Goal: Transaction & Acquisition: Purchase product/service

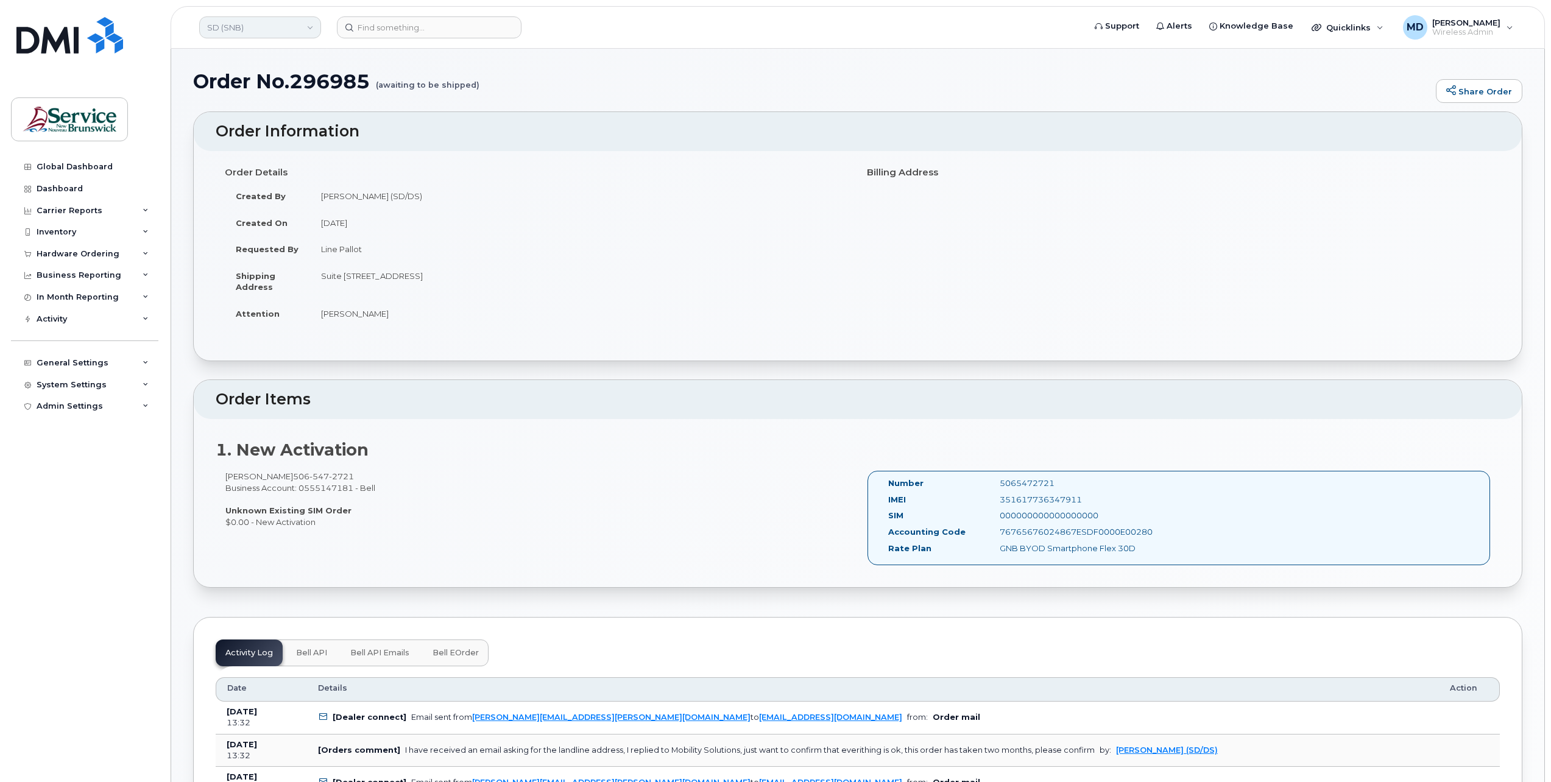
click at [240, 26] on link "SD (SNB)" at bounding box center [260, 27] width 122 height 22
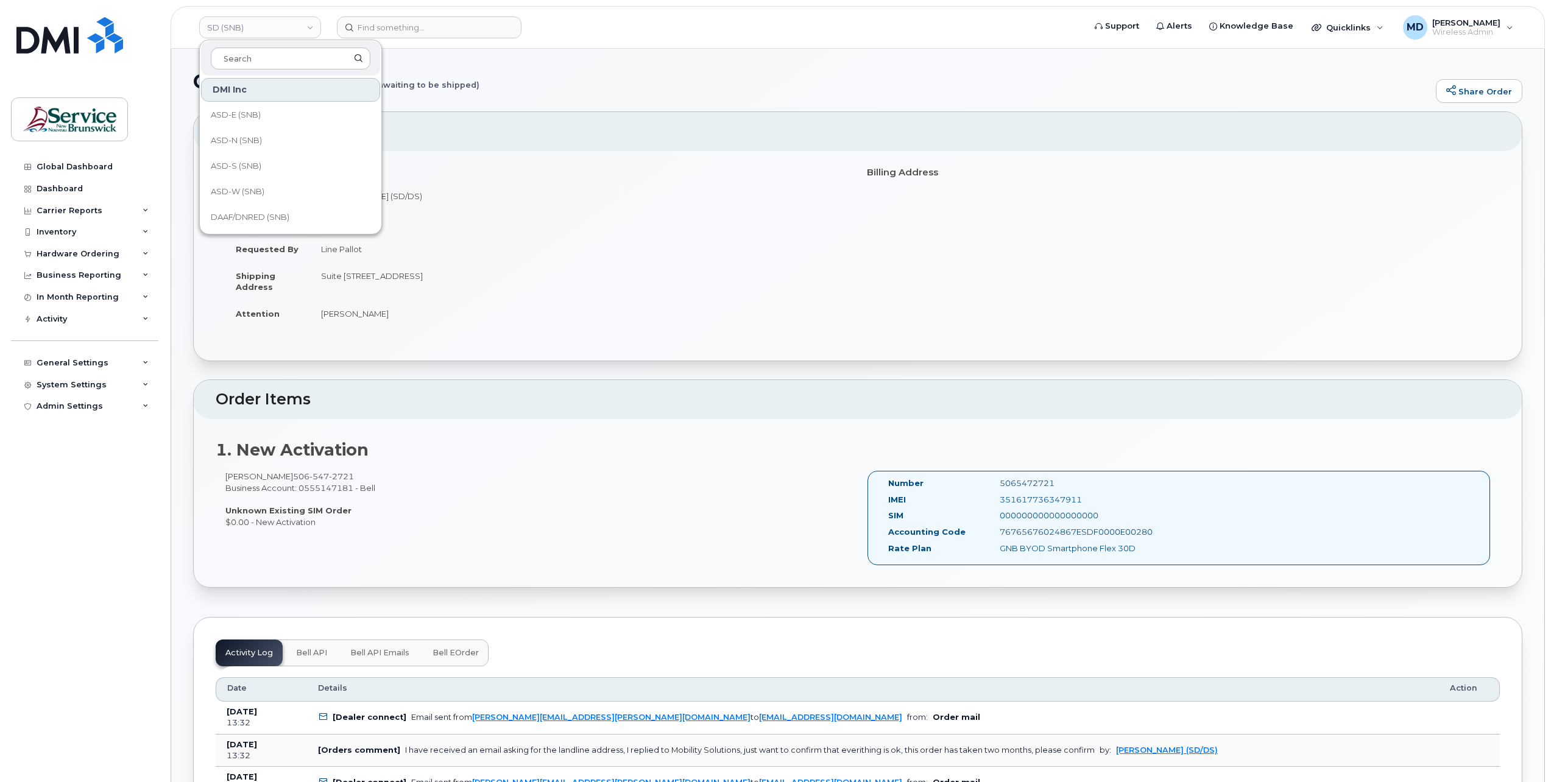
click at [635, 265] on td "Suite 200 200-275 Rue Main BATHURST NB E2A 1A9 CANADA" at bounding box center [579, 282] width 538 height 38
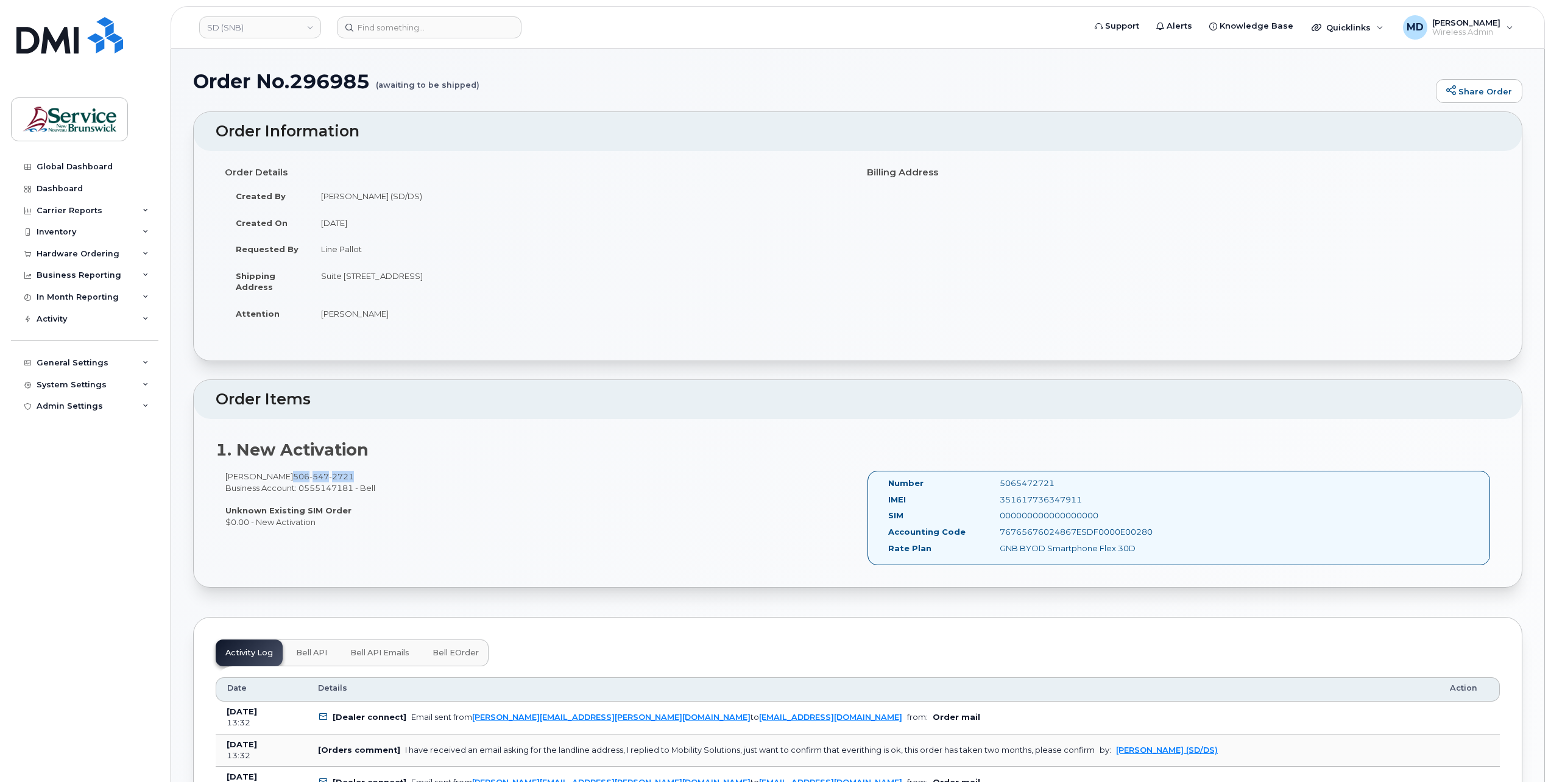
drag, startPoint x: 342, startPoint y: 473, endPoint x: 274, endPoint y: 472, distance: 67.6
click at [274, 472] on div "Lise Guitard 506 547 2721 Business Account: 0555147181 - Bell Unknown Existing …" at bounding box center [537, 499] width 642 height 57
copy span "506 547 2721"
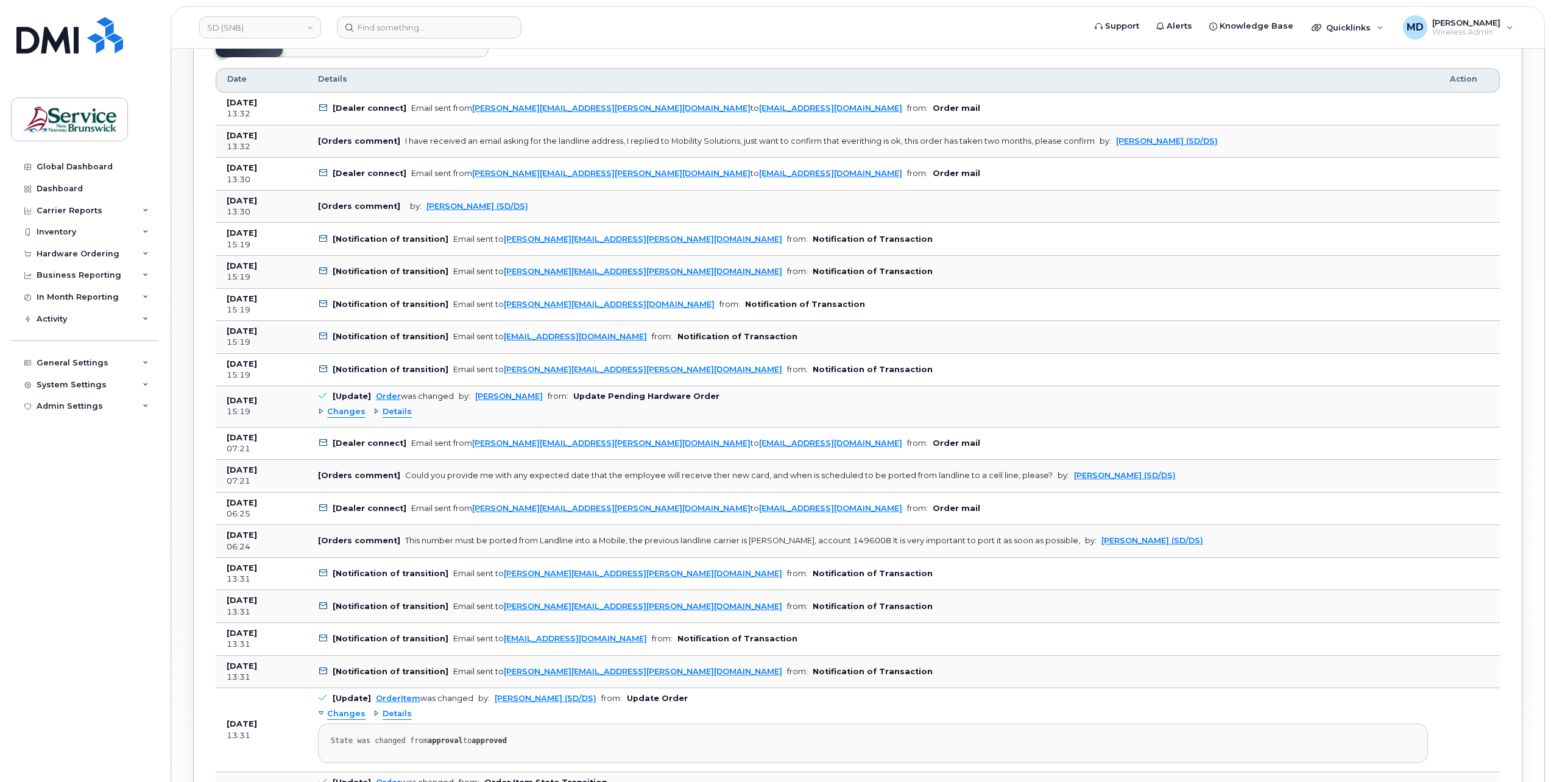
scroll to position [812, 0]
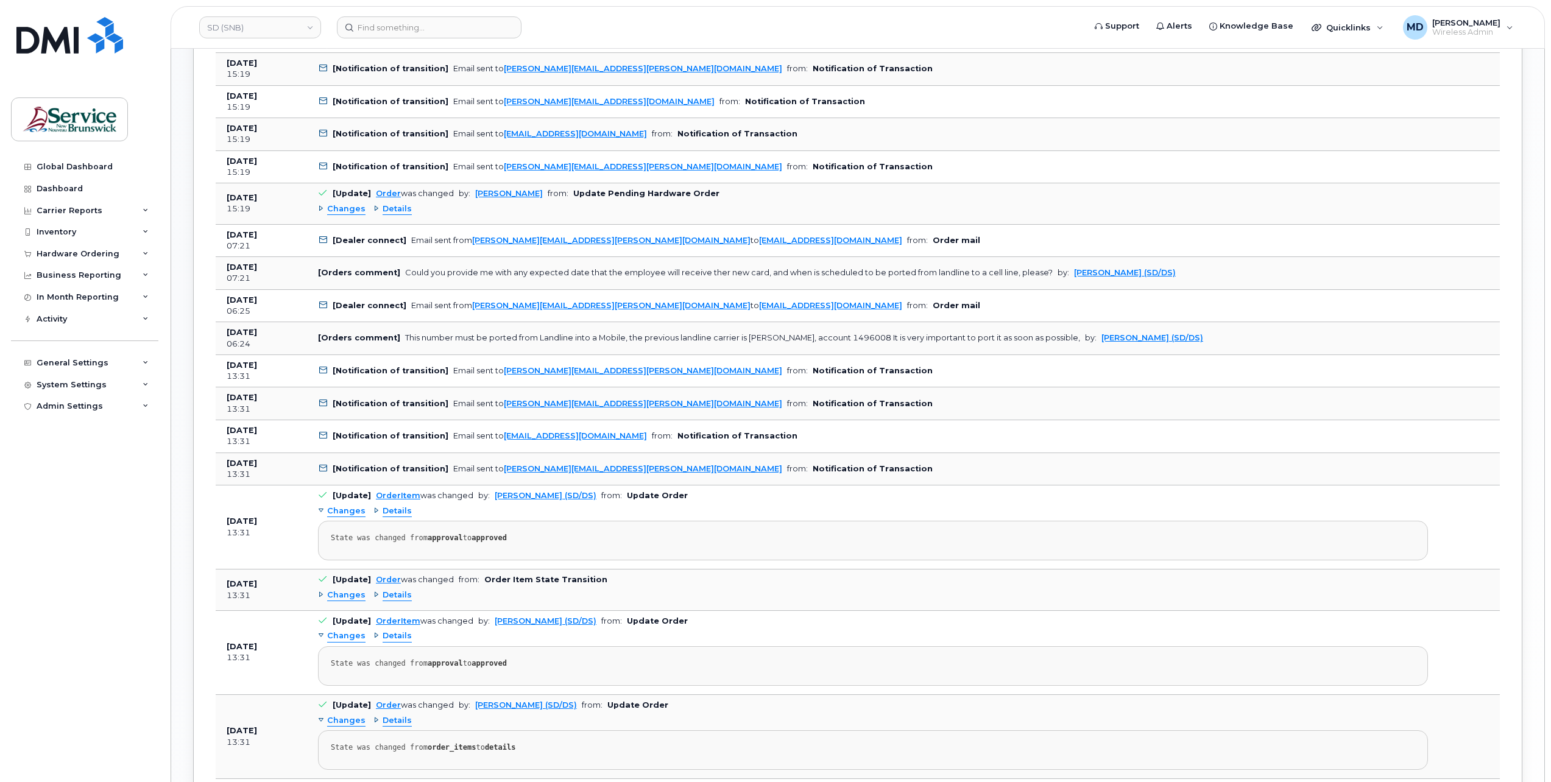
click at [356, 206] on span "Changes" at bounding box center [346, 209] width 38 height 12
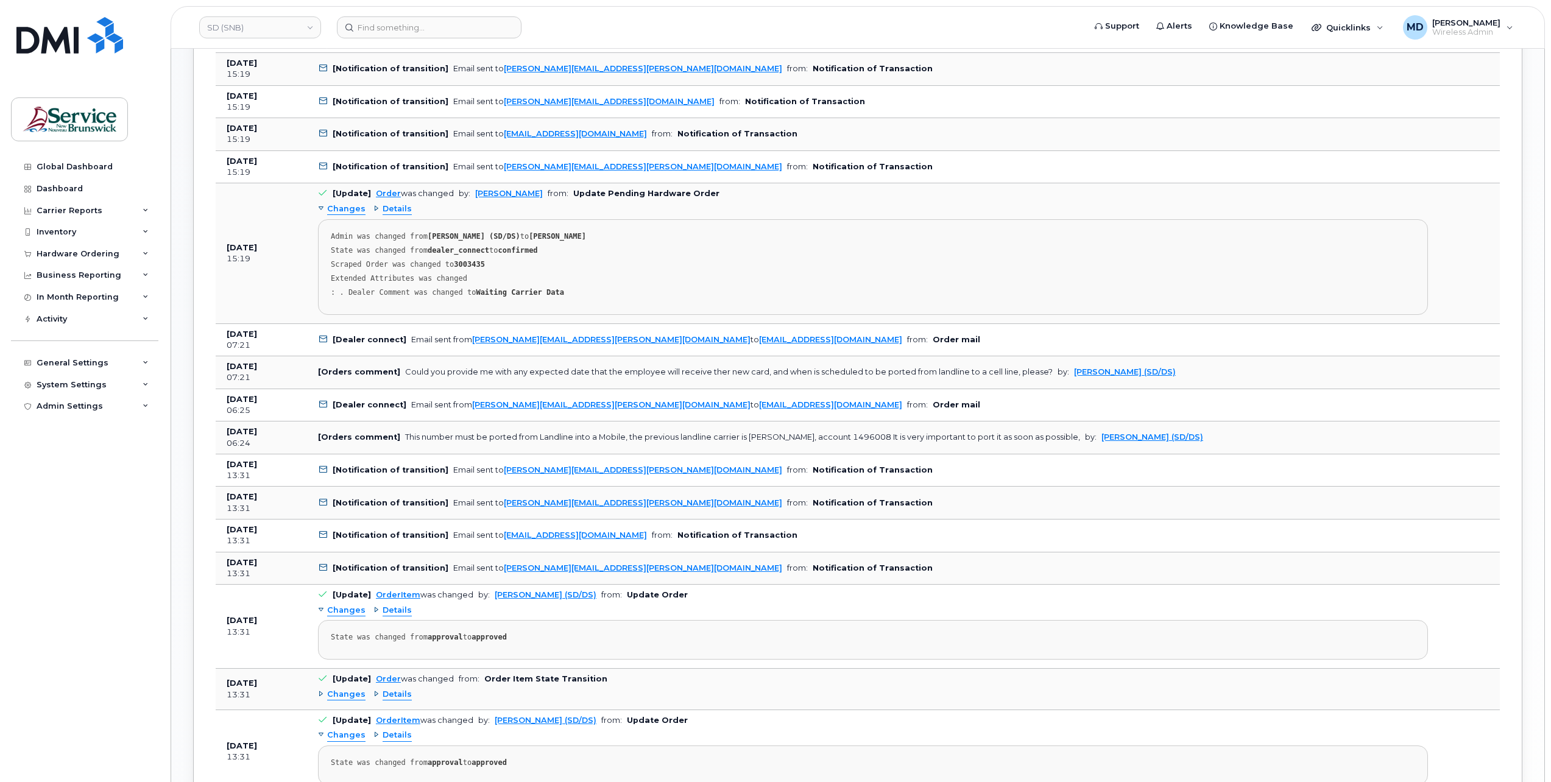
click at [351, 206] on span "Changes" at bounding box center [346, 209] width 38 height 12
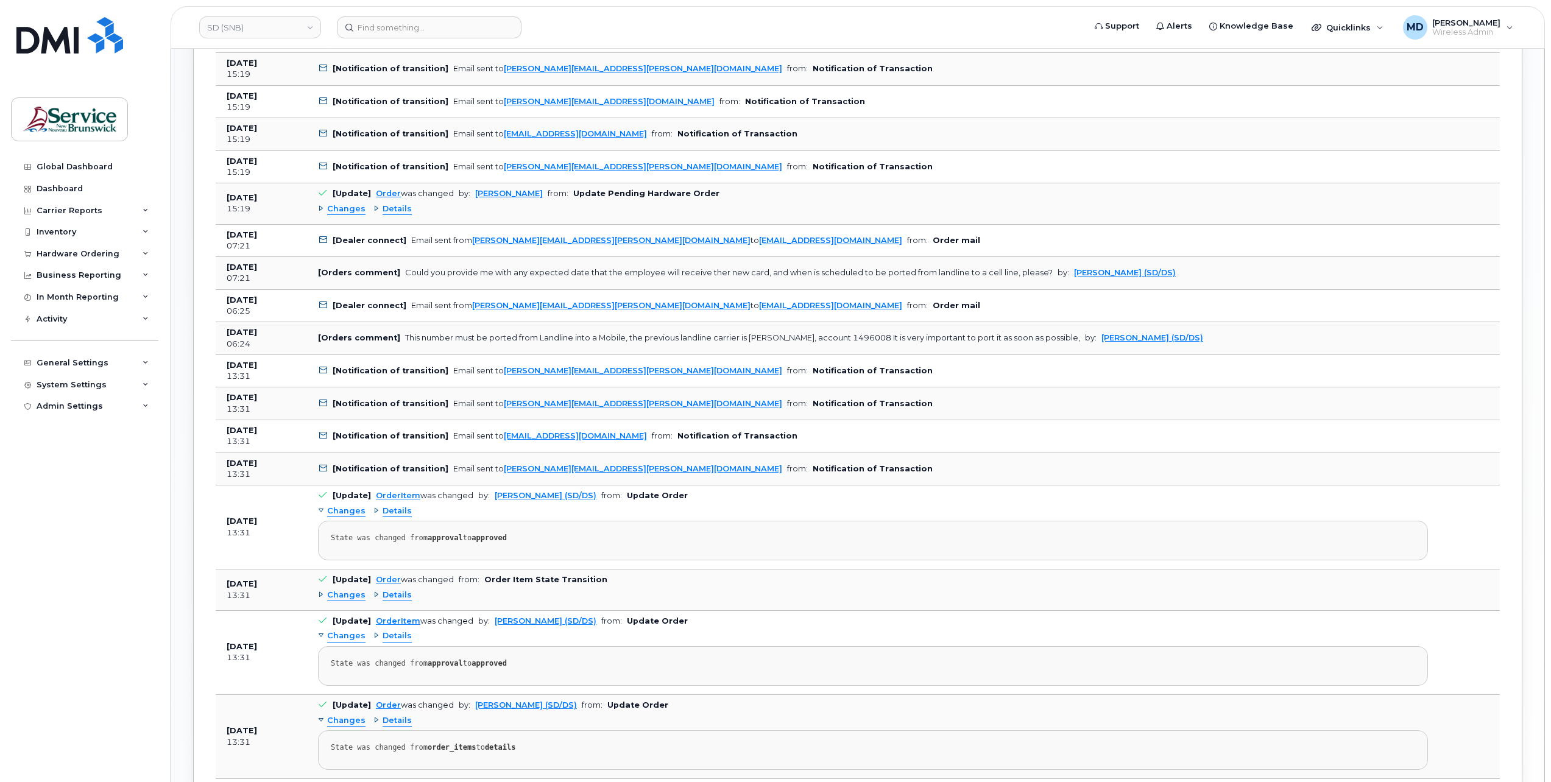
scroll to position [1015, 0]
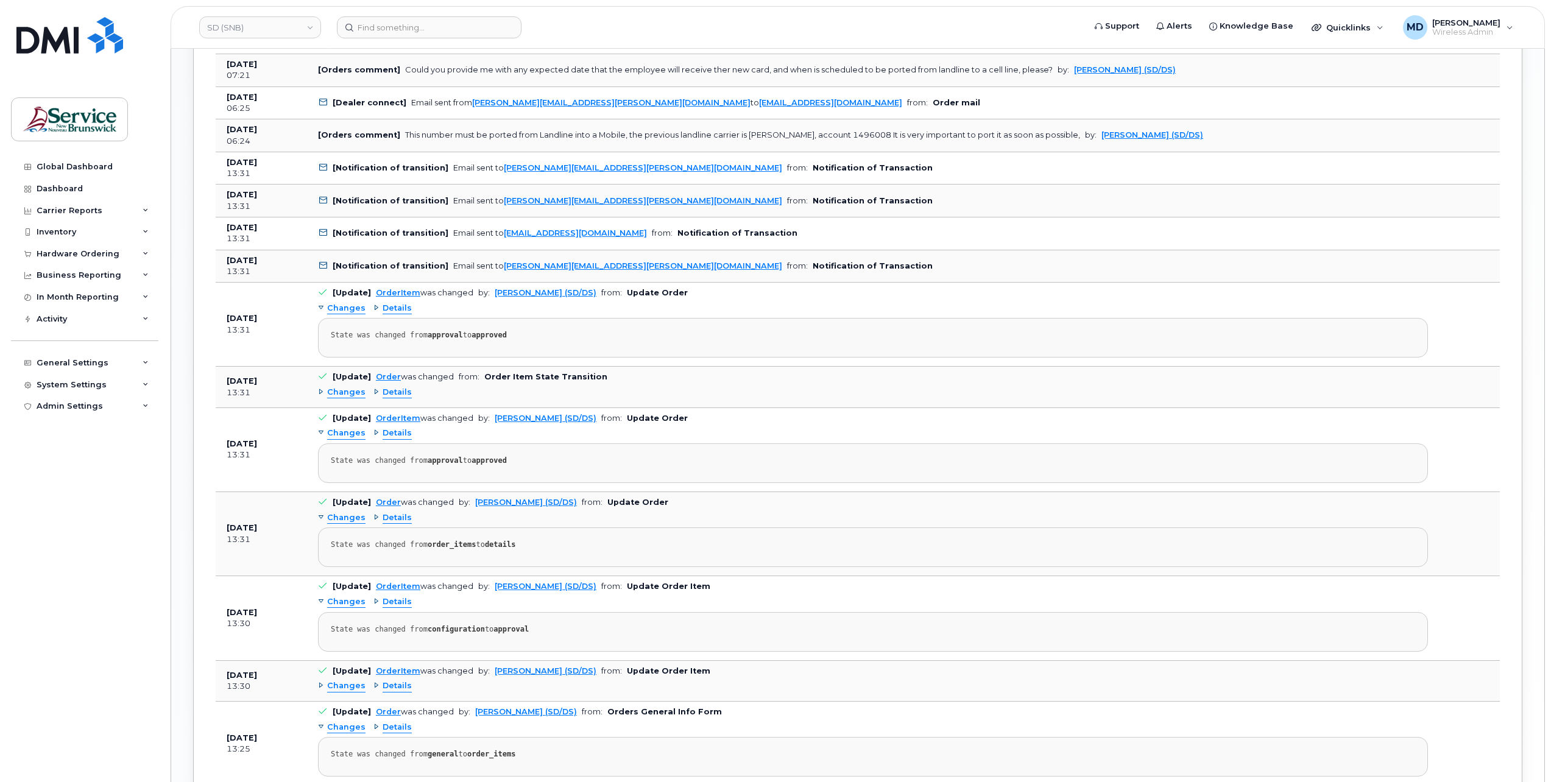
click at [348, 680] on span "Changes" at bounding box center [346, 686] width 38 height 12
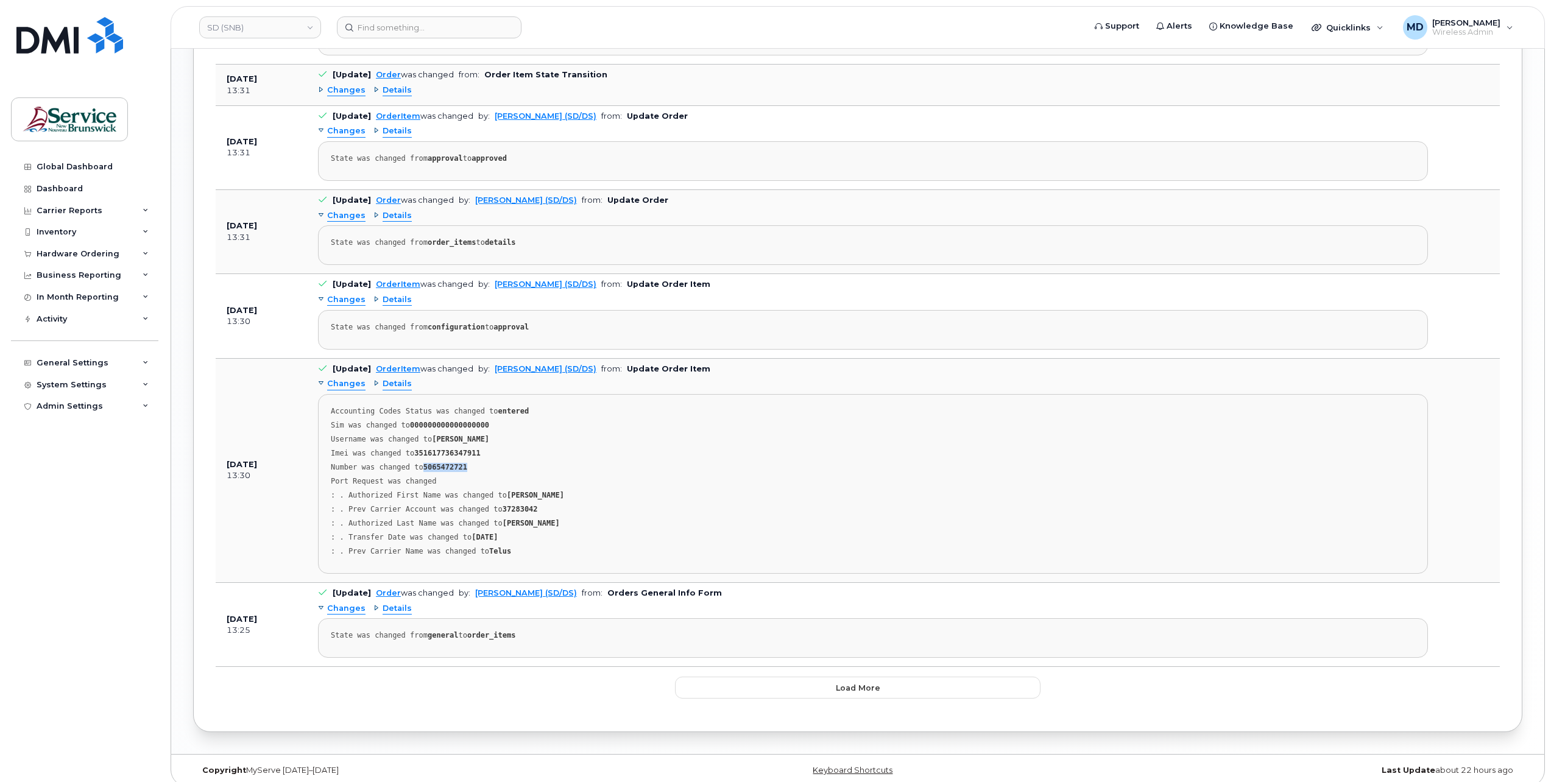
drag, startPoint x: 468, startPoint y: 460, endPoint x: 420, endPoint y: 462, distance: 48.1
click at [420, 463] on div "Number was changed to 5065472721" at bounding box center [873, 467] width 1084 height 9
copy strong "5065472721"
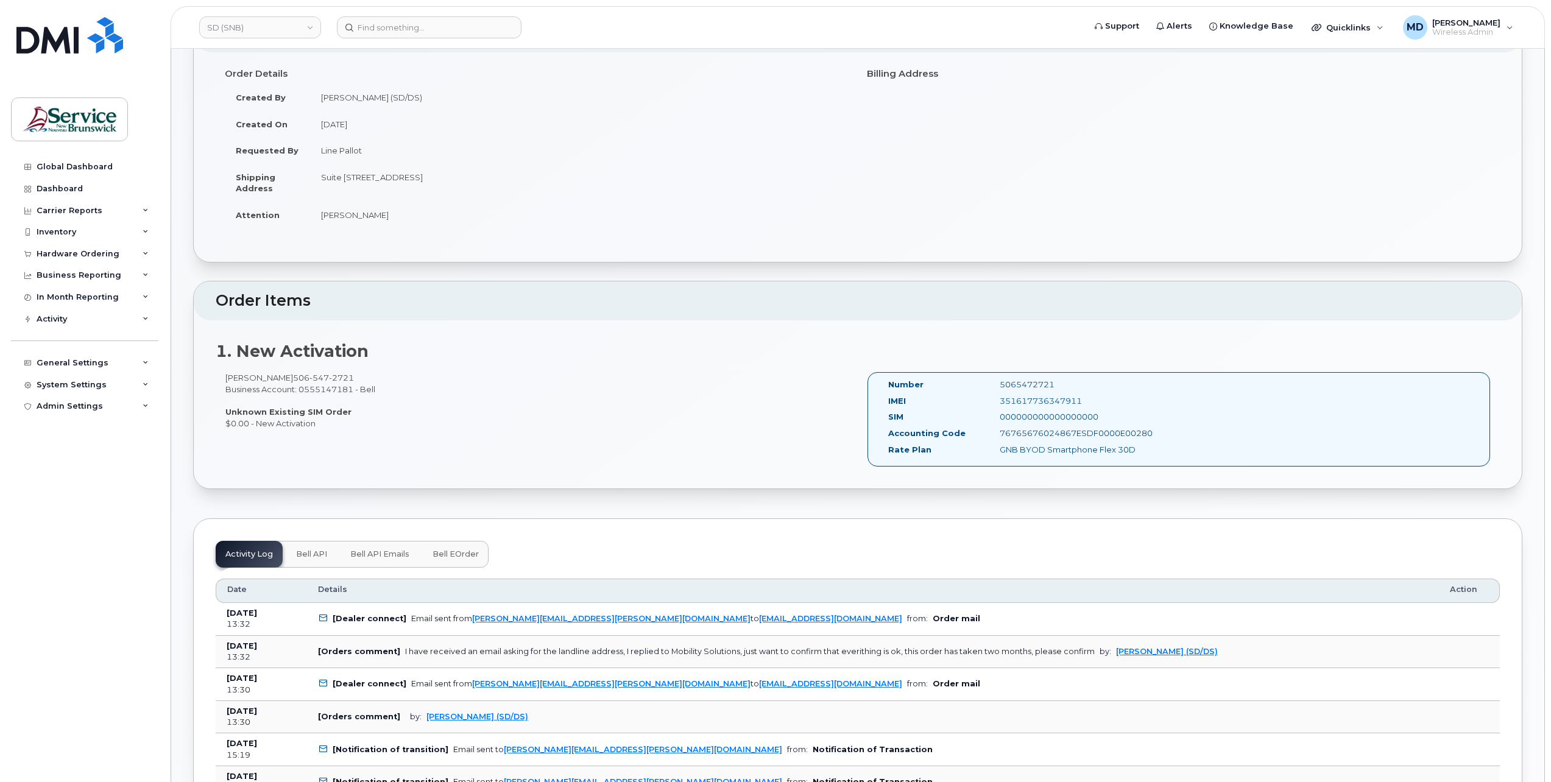
scroll to position [0, 0]
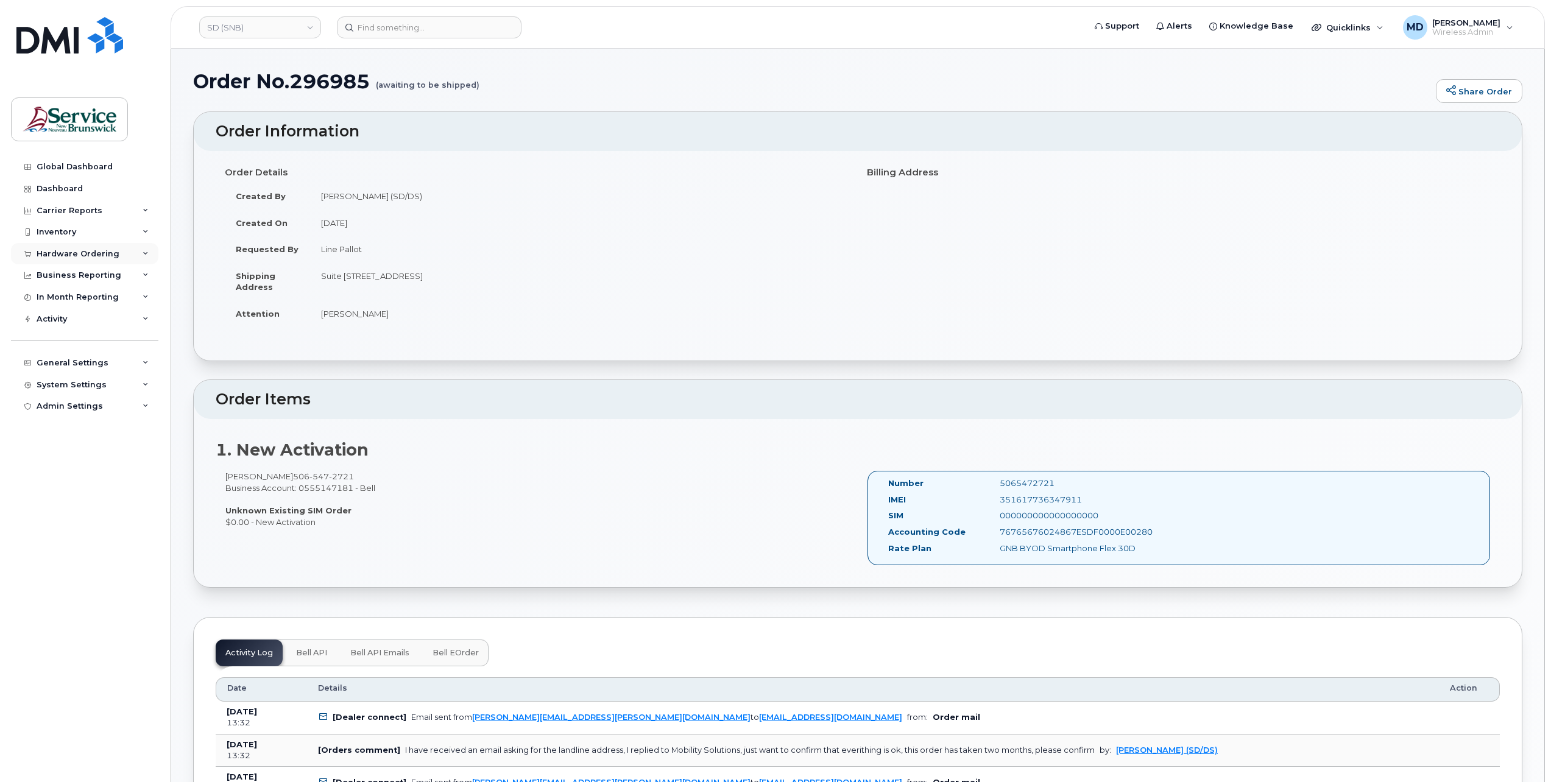
click at [71, 253] on div "Hardware Ordering" at bounding box center [78, 254] width 83 height 10
click at [66, 295] on div "Orders" at bounding box center [57, 299] width 30 height 11
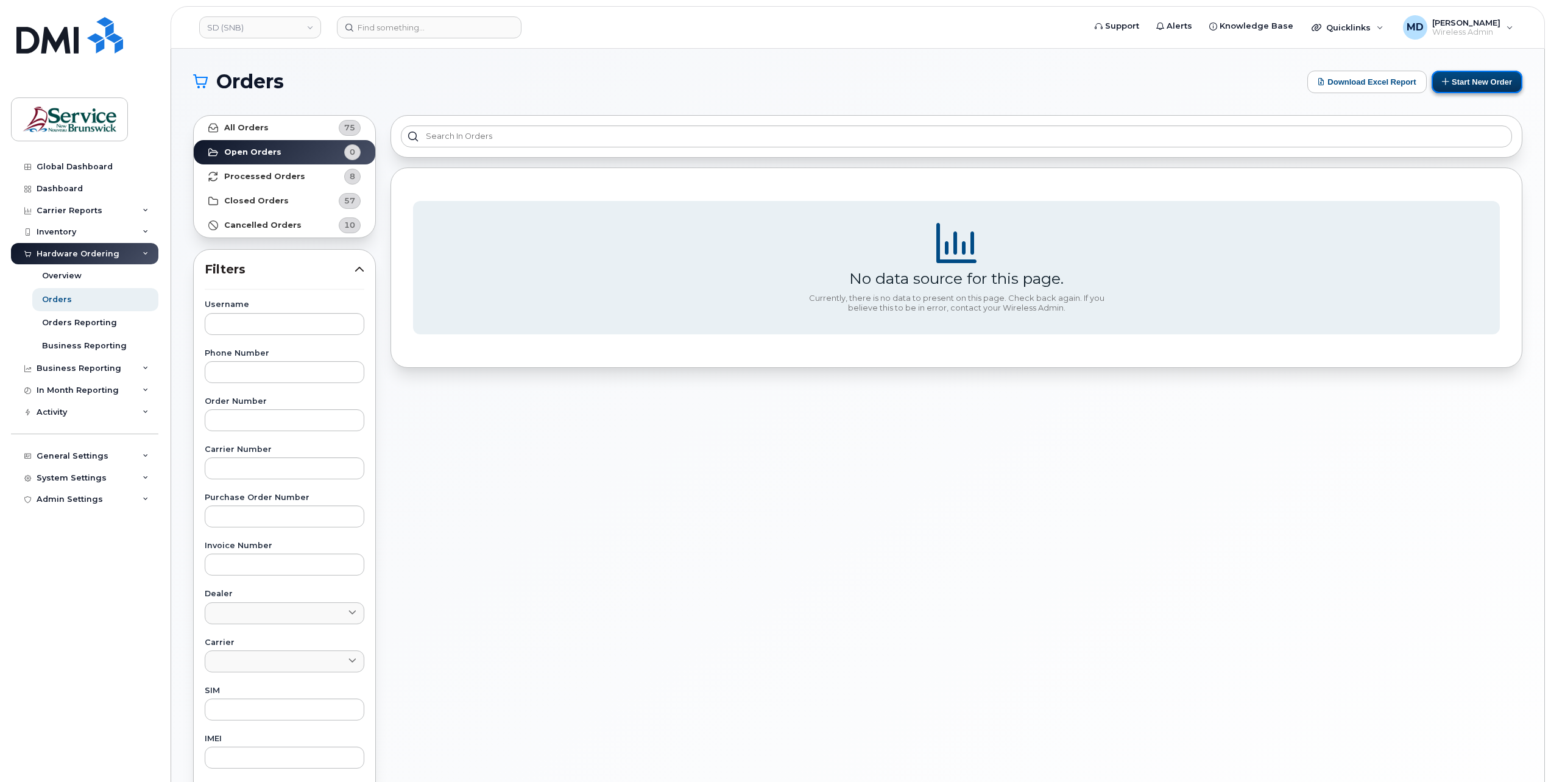
click at [1485, 88] on button "Start New Order" at bounding box center [1476, 82] width 91 height 23
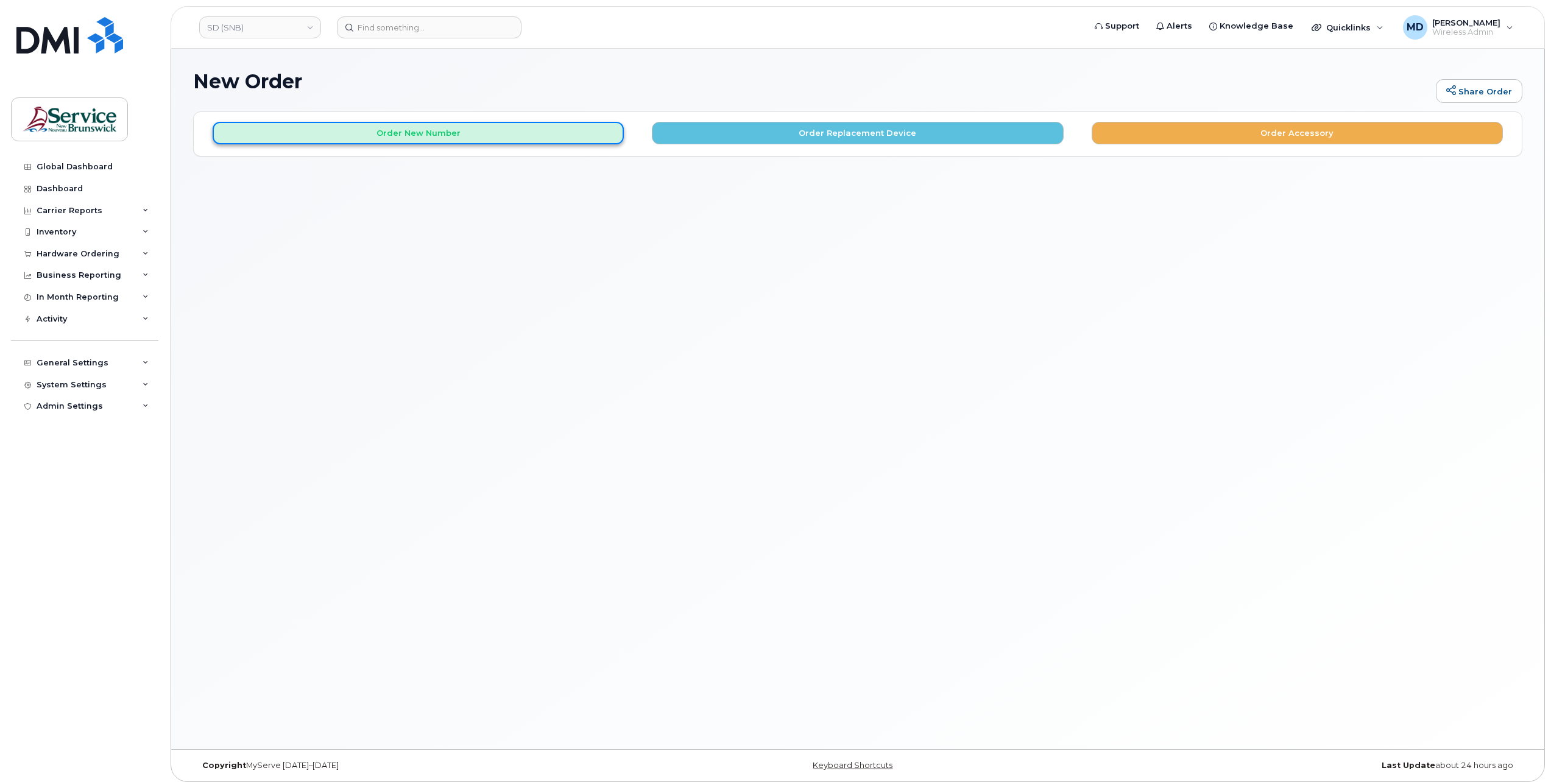
click at [445, 141] on button "Order New Number" at bounding box center [418, 133] width 411 height 23
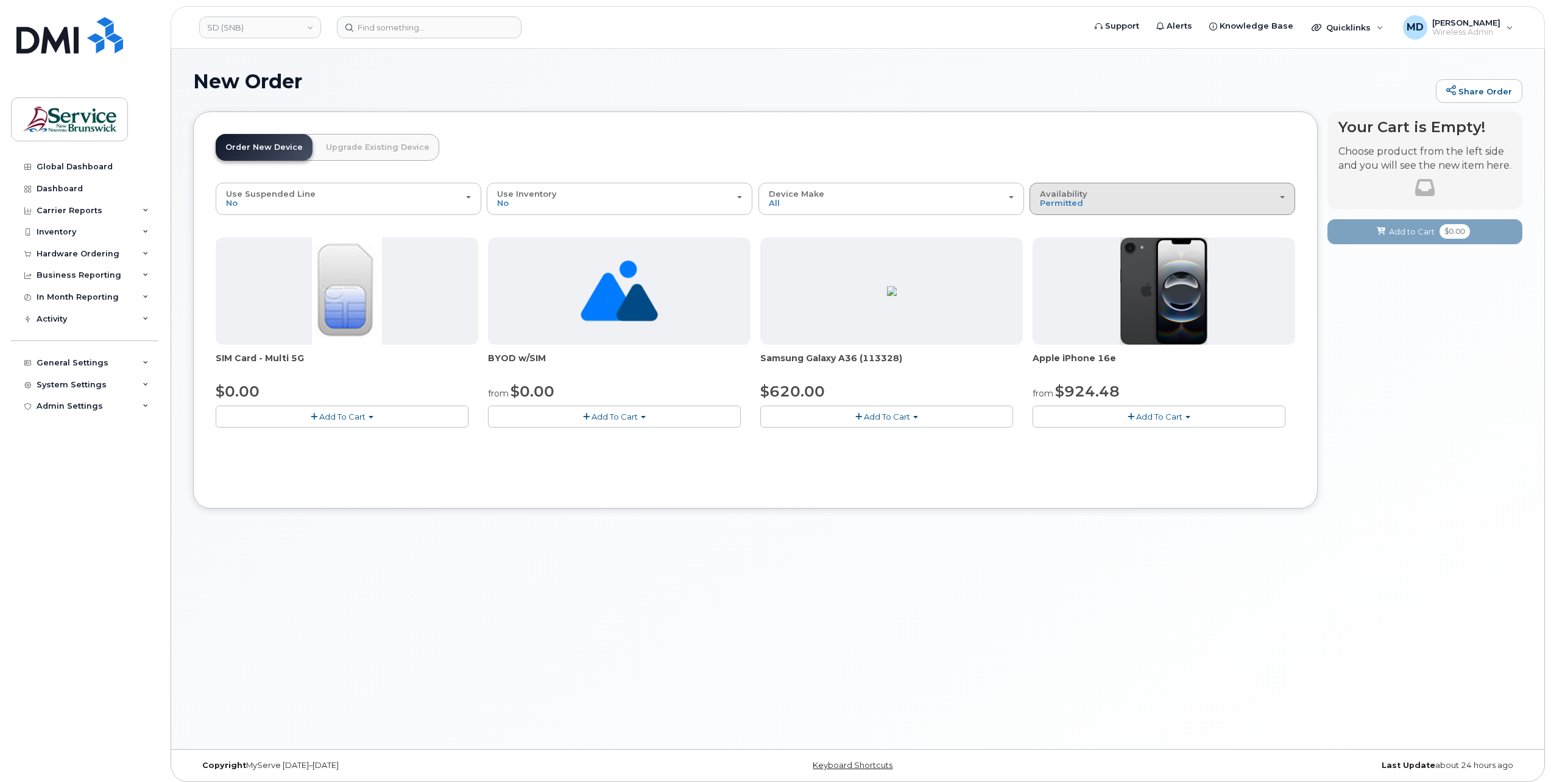
click at [1143, 200] on div "Availability Permitted All" at bounding box center [1162, 198] width 245 height 19
click at [1057, 244] on div "All" at bounding box center [1161, 247] width 259 height 15
click at [1077, 199] on span "Permitted" at bounding box center [1061, 203] width 43 height 10
click at [1055, 247] on label "All" at bounding box center [1045, 247] width 26 height 15
click at [0, 0] on input "All" at bounding box center [0, 0] width 0 height 0
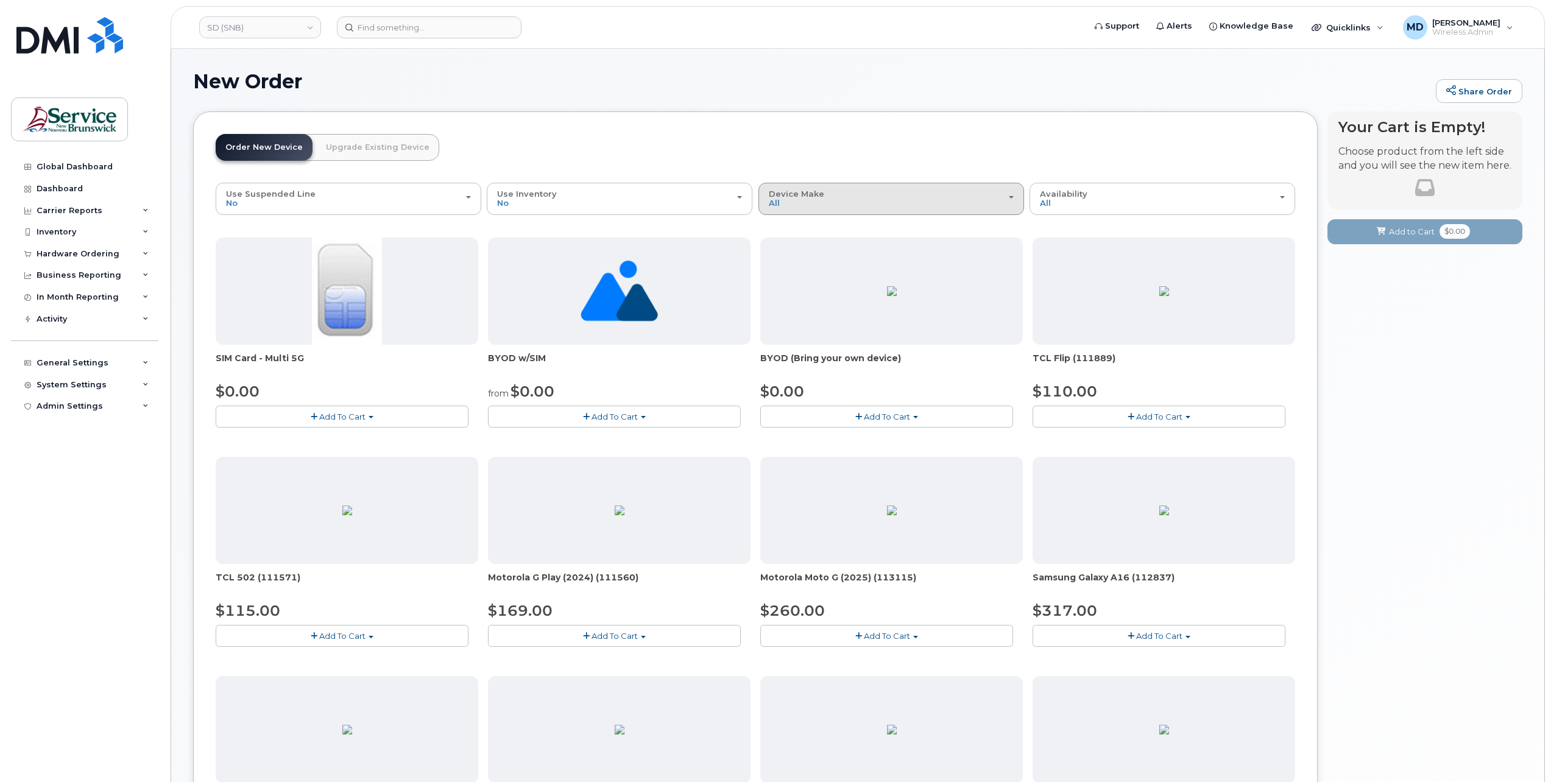
click at [981, 200] on div "Device Make All Aircard Android Cell Phone iPhone Tablet Unknown" at bounding box center [891, 198] width 245 height 19
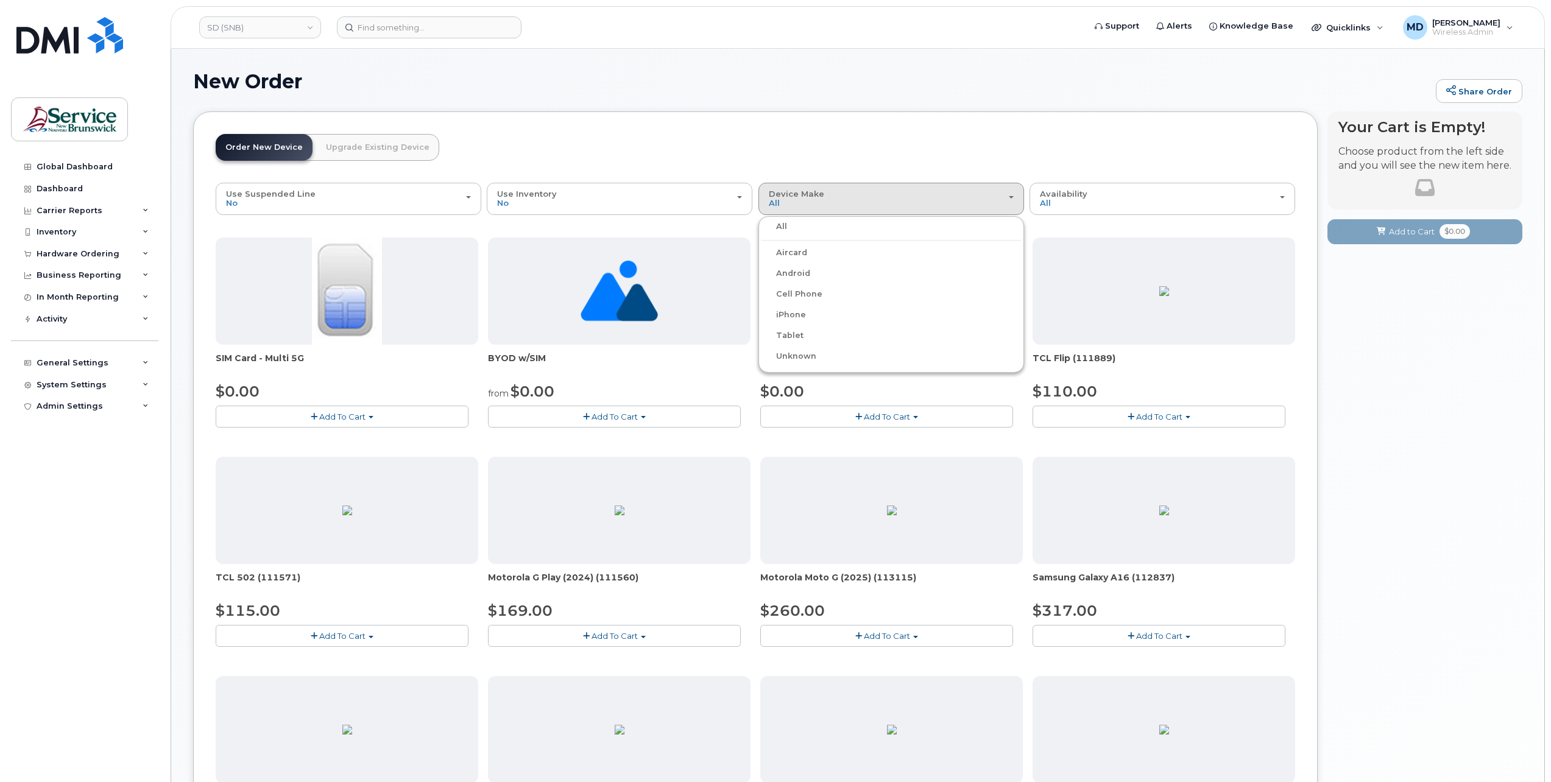
click at [790, 317] on label "iPhone" at bounding box center [783, 315] width 44 height 15
click at [0, 0] on input "iPhone" at bounding box center [0, 0] width 0 height 0
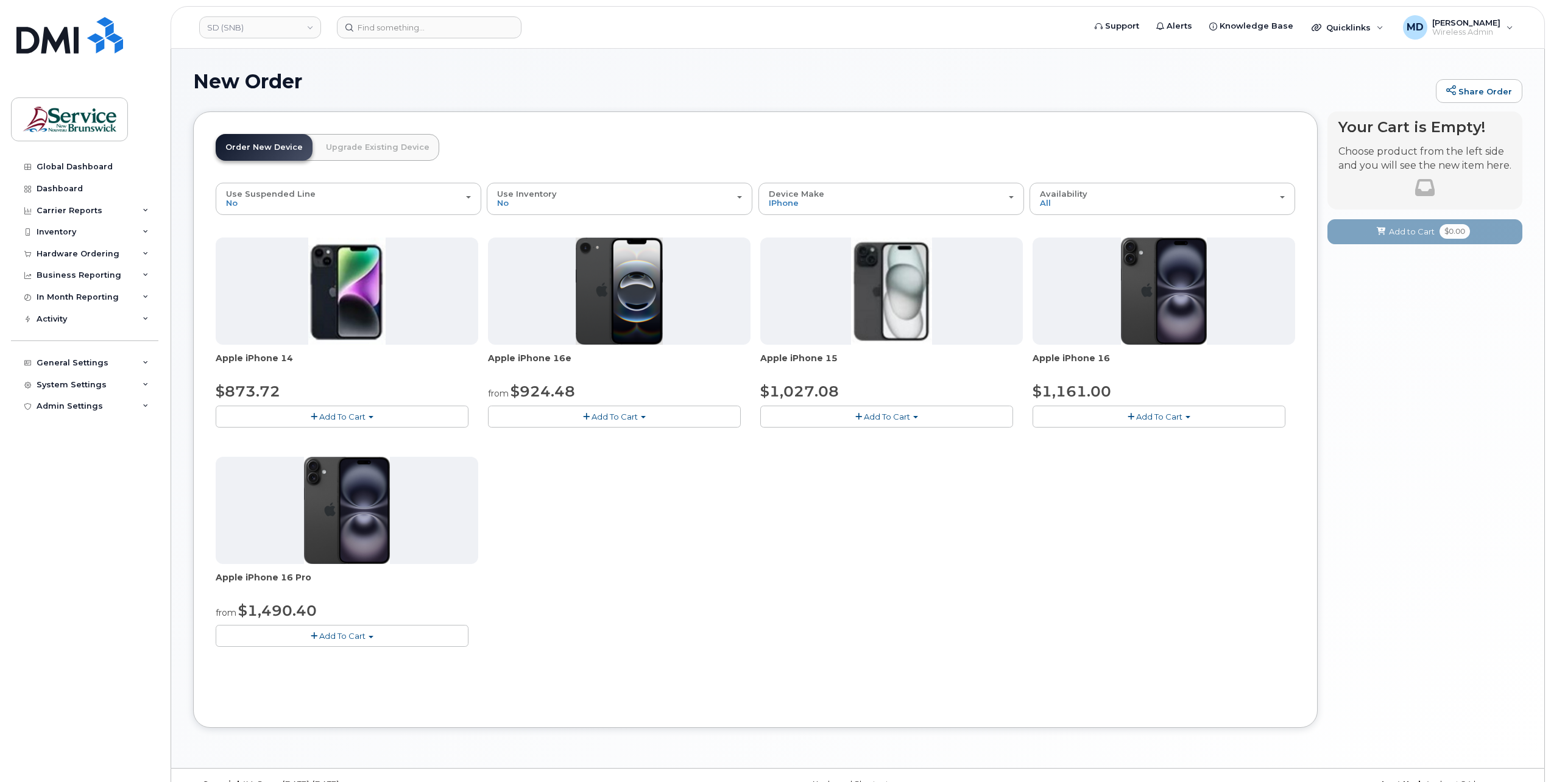
click at [643, 417] on span "button" at bounding box center [643, 417] width 5 height 2
click at [586, 469] on link "$924.48 - 30-day activation (128GB model)" at bounding box center [593, 469] width 204 height 15
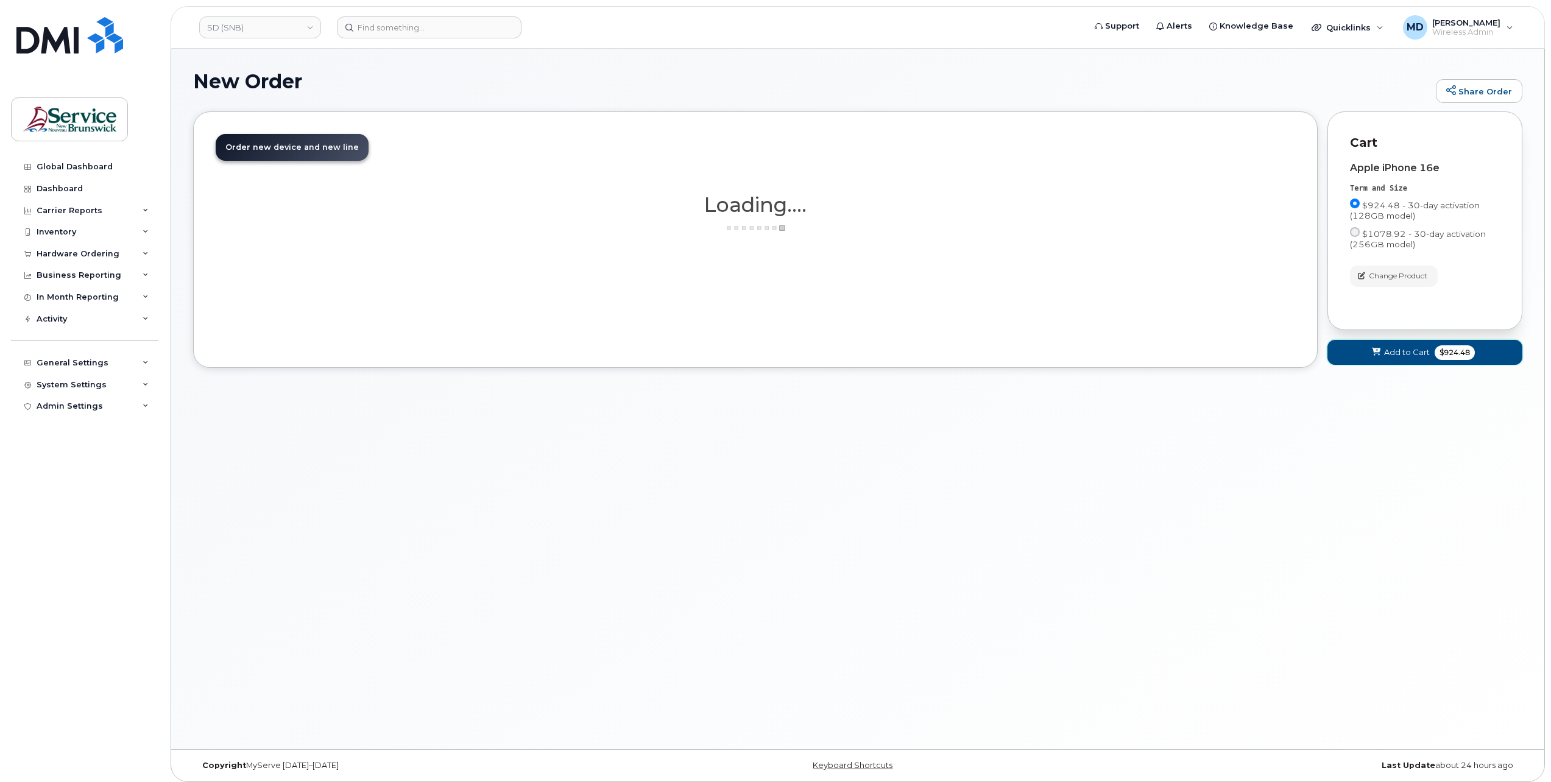
click at [1391, 358] on button "Add to Cart $924.48" at bounding box center [1424, 352] width 195 height 25
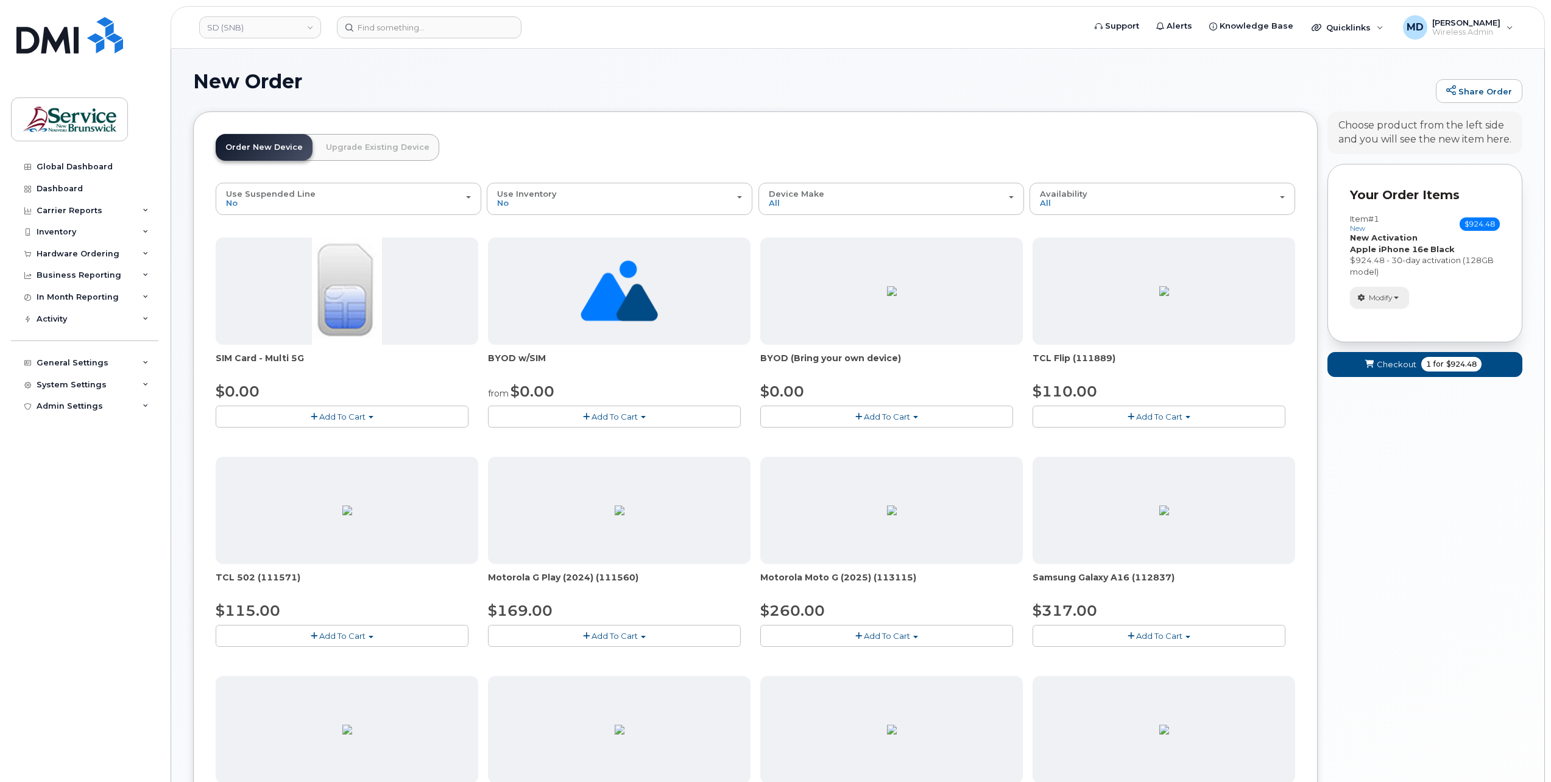
click at [1403, 297] on button "Modify" at bounding box center [1379, 297] width 59 height 21
click at [1367, 464] on div "Your Cart is Empty! Choose product from the left side and you will see the new …" at bounding box center [1424, 648] width 195 height 1075
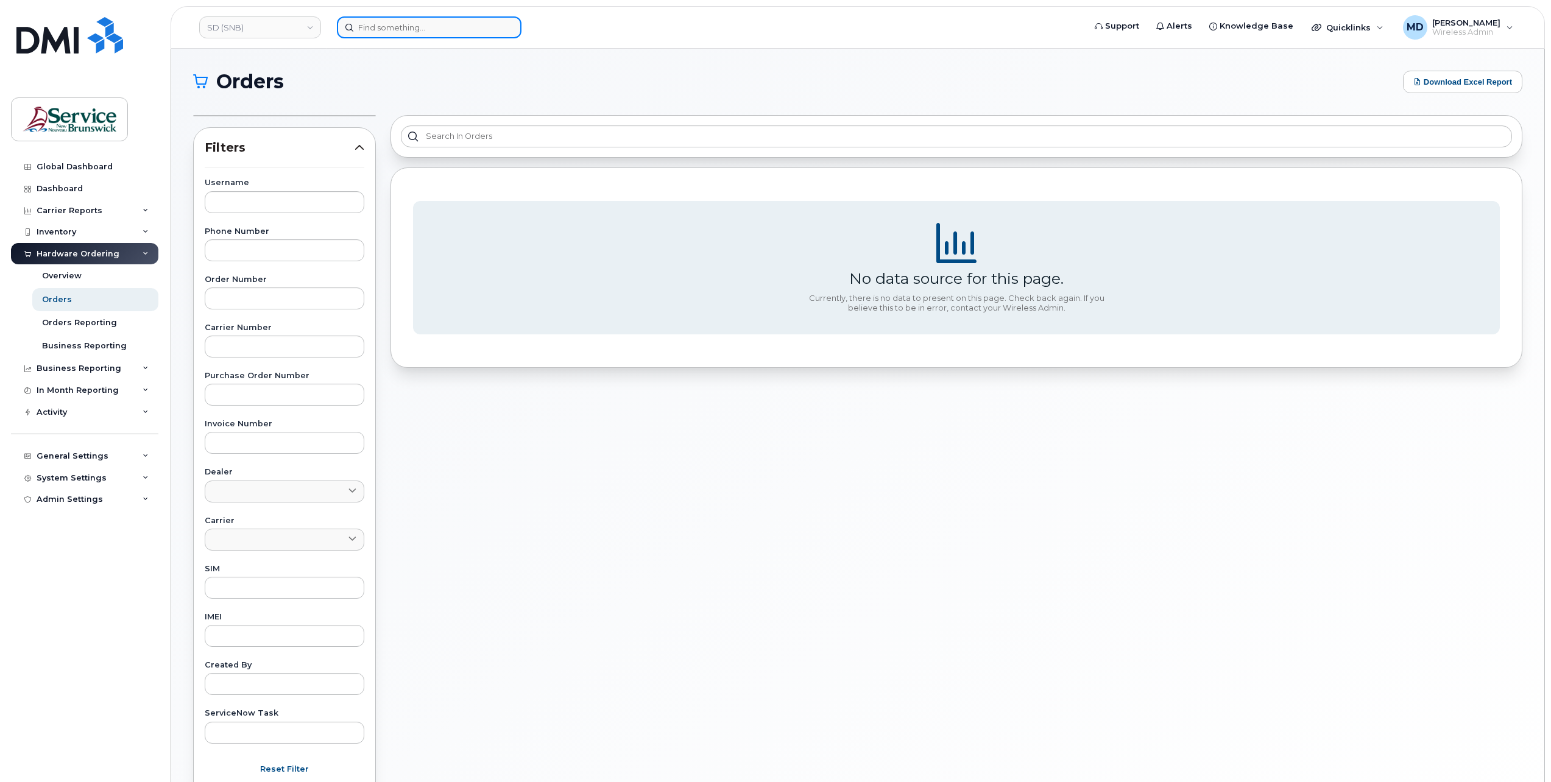
click at [393, 25] on input at bounding box center [429, 27] width 185 height 22
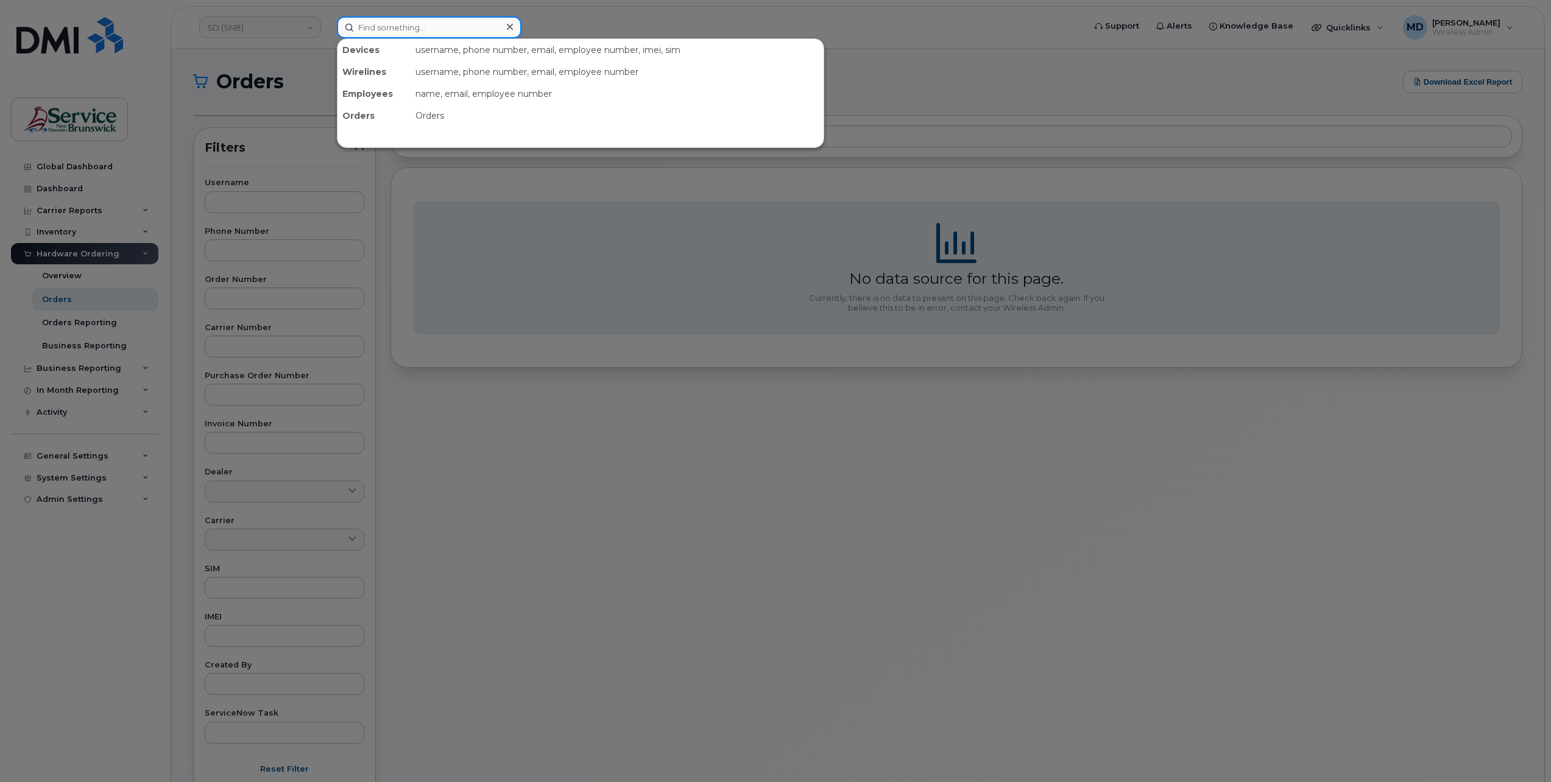
paste input "89302610207733352048"
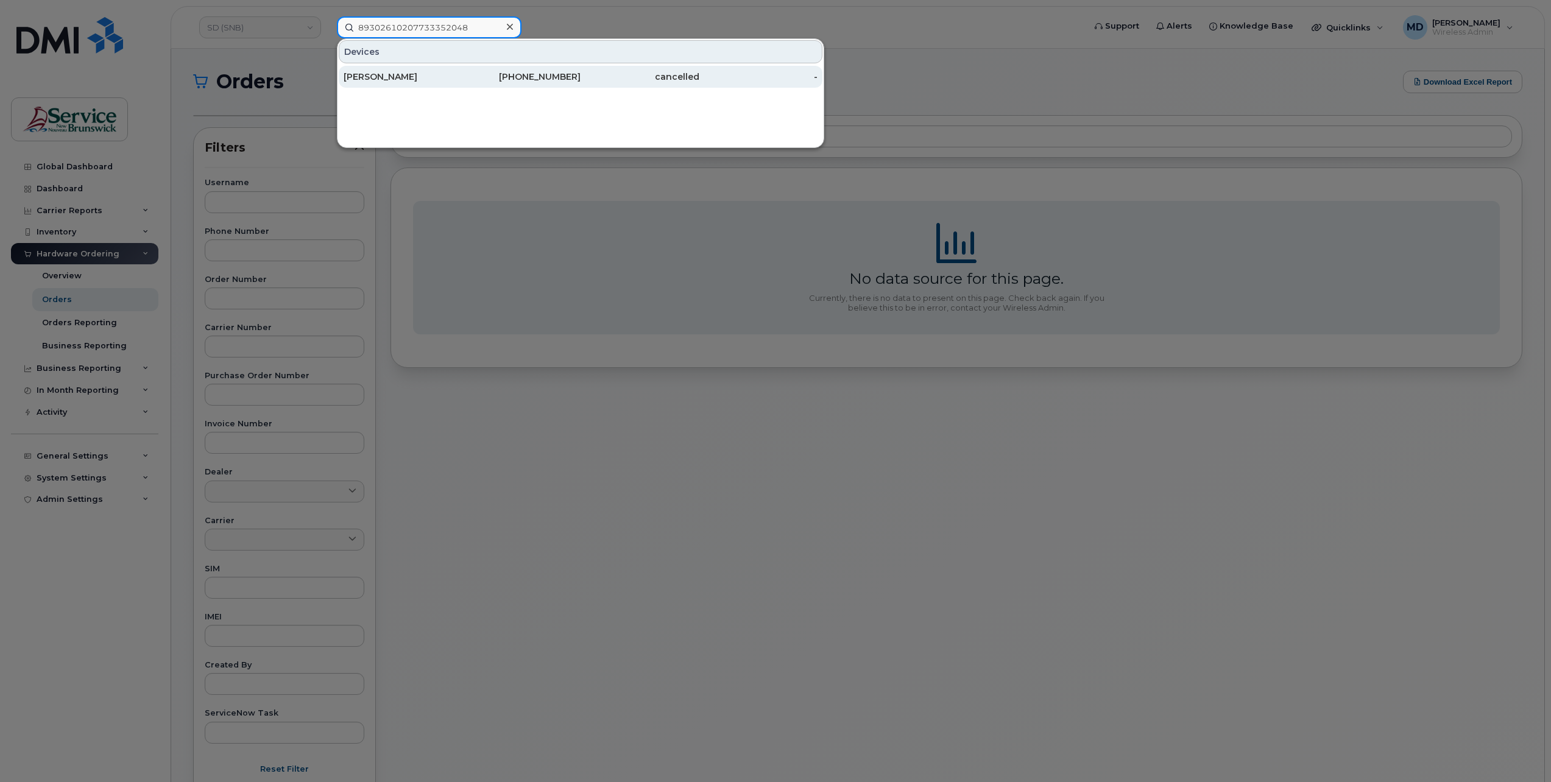
type input "89302610207733352048"
click at [412, 77] on div "[PERSON_NAME]" at bounding box center [403, 77] width 119 height 12
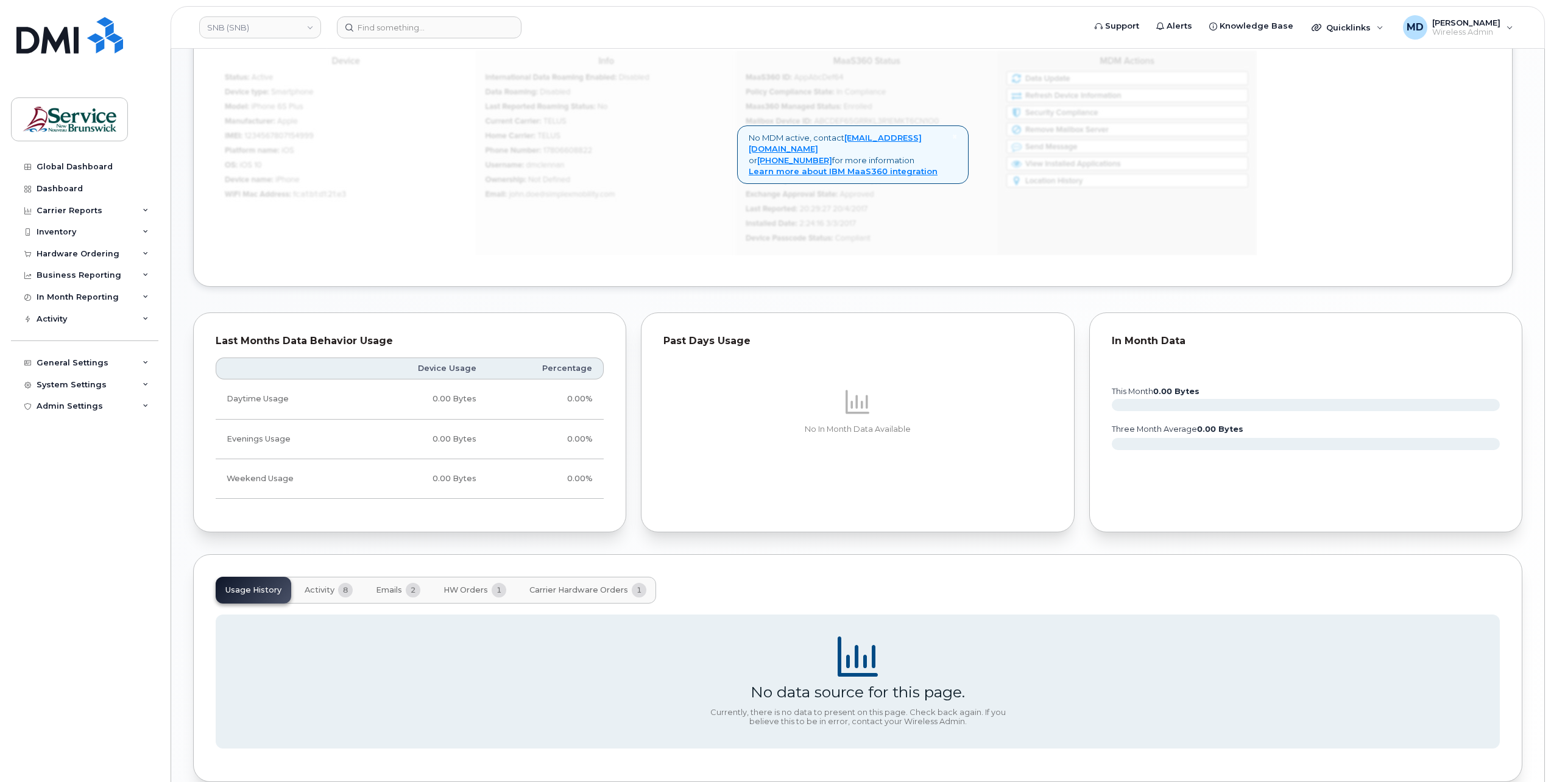
scroll to position [665, 0]
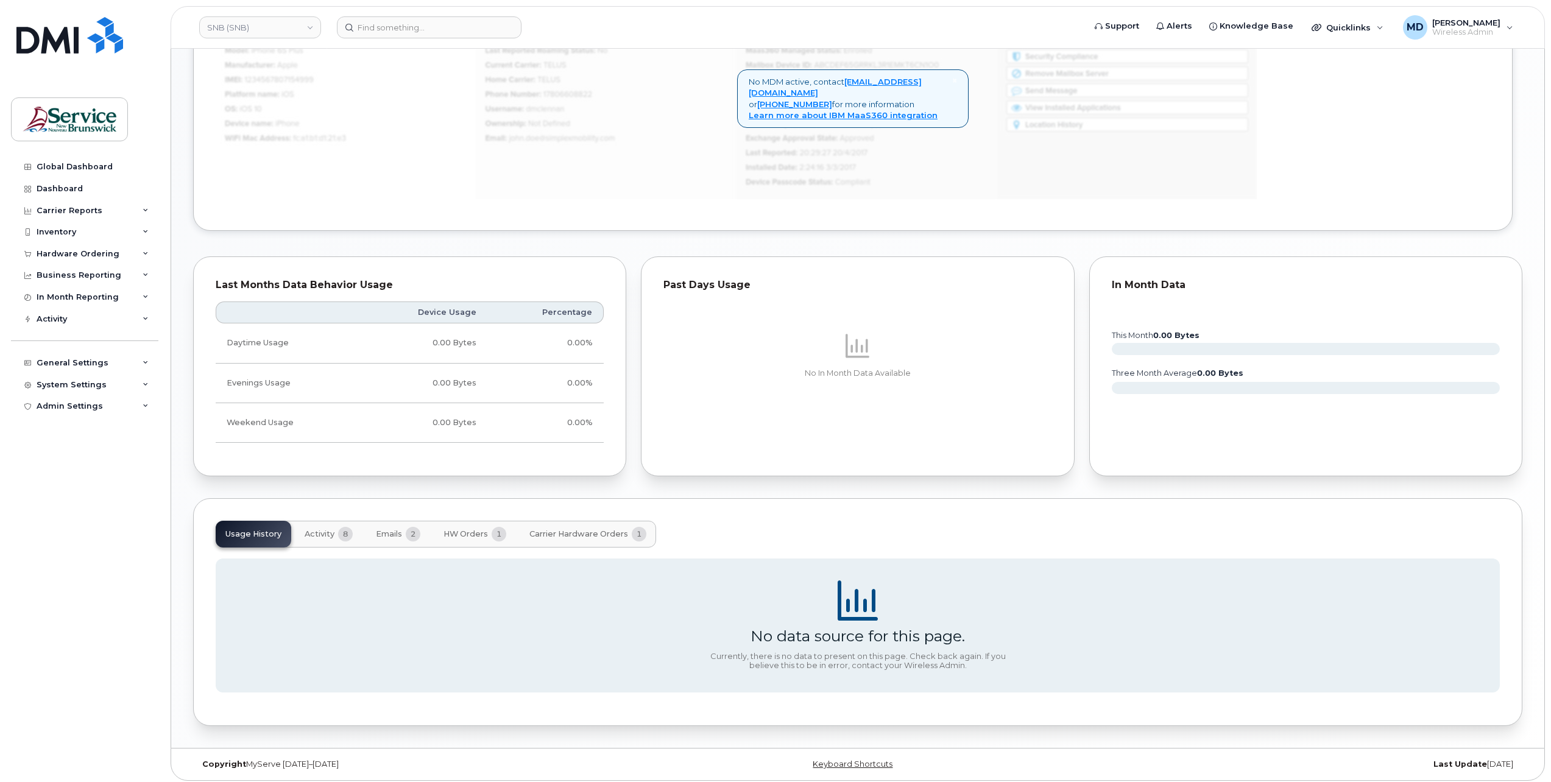
click at [594, 530] on span "Carrier Hardware Orders" at bounding box center [578, 534] width 99 height 10
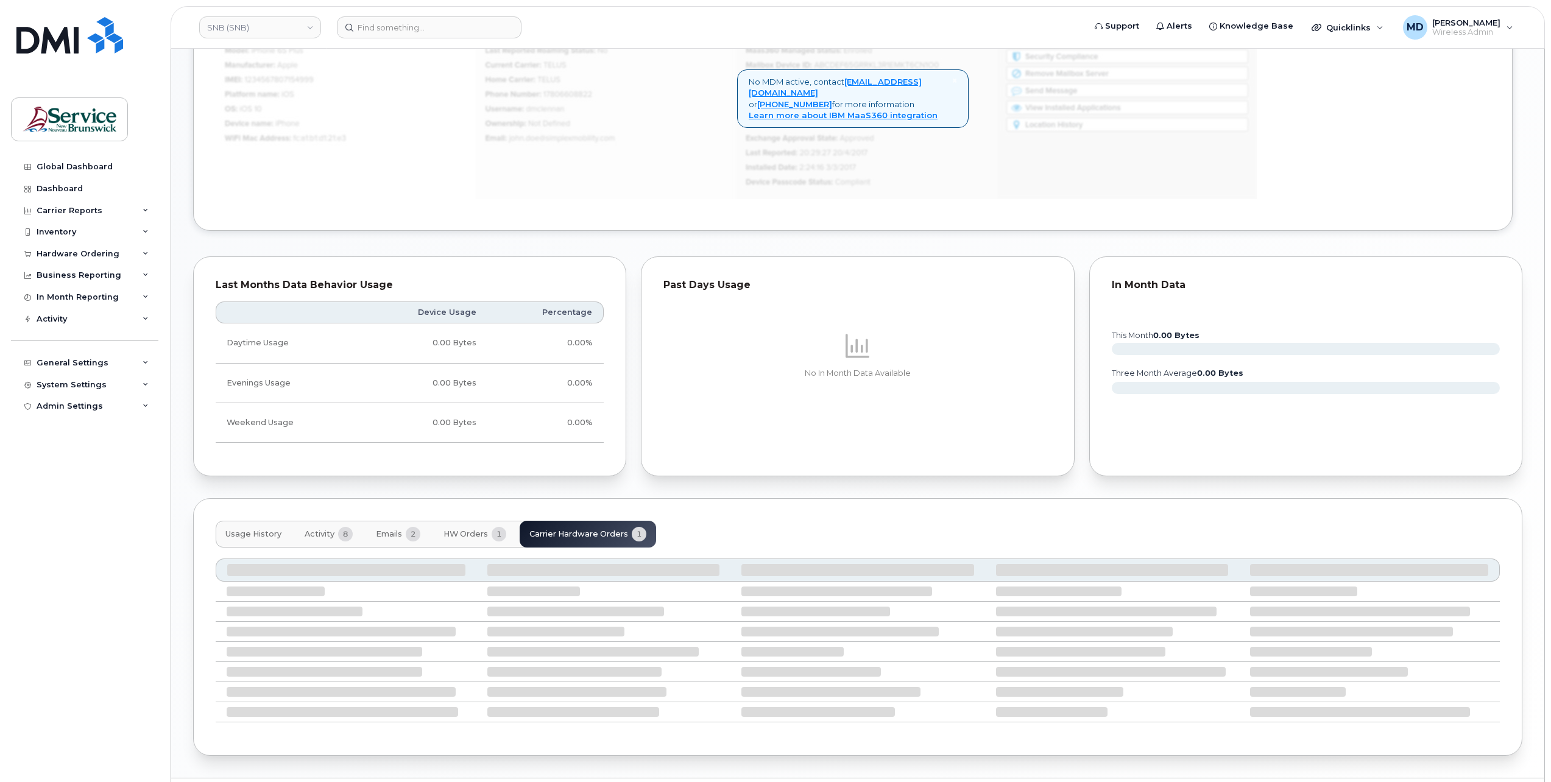
scroll to position [585, 0]
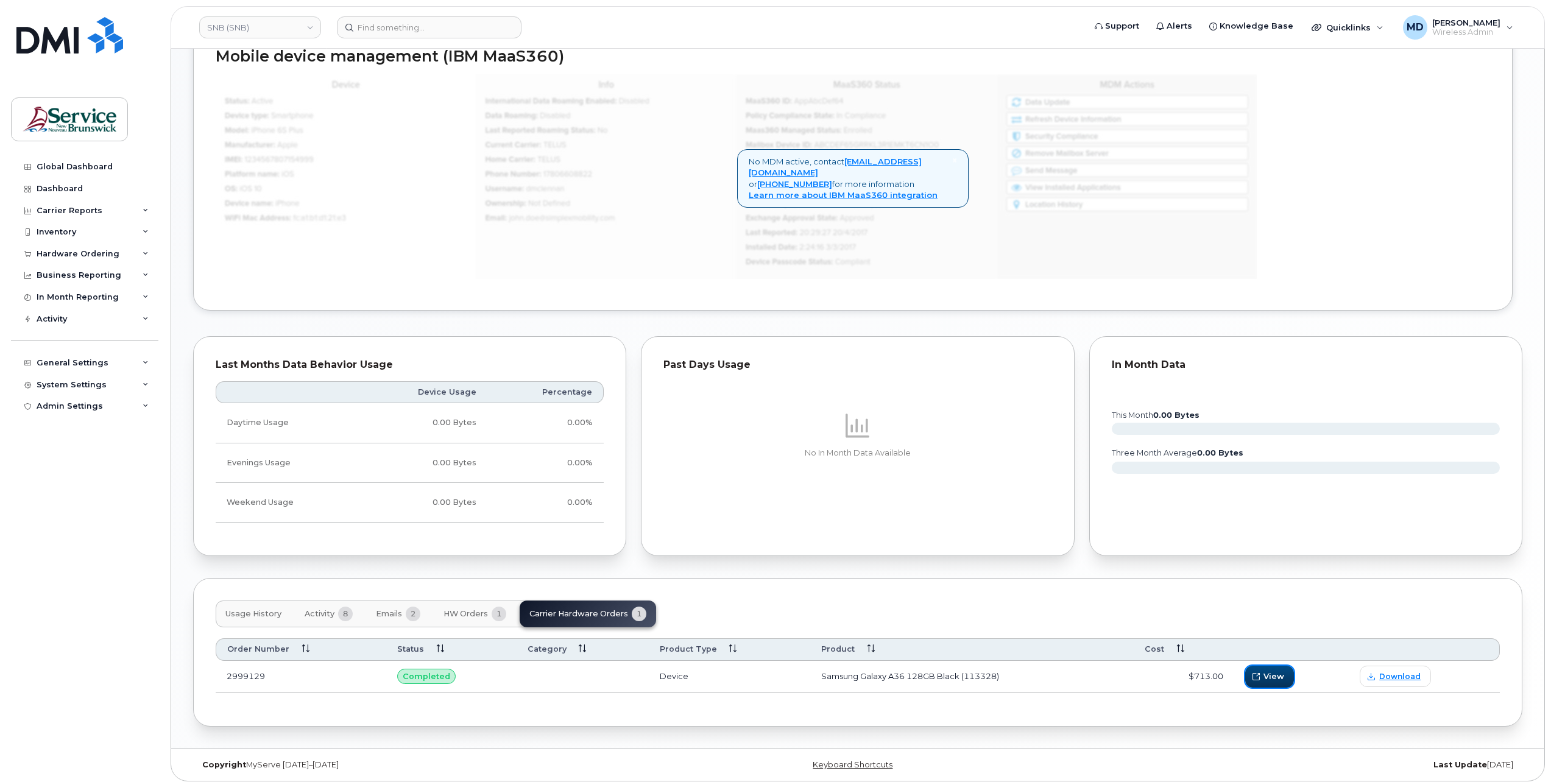
click at [1286, 672] on button "View" at bounding box center [1269, 677] width 49 height 22
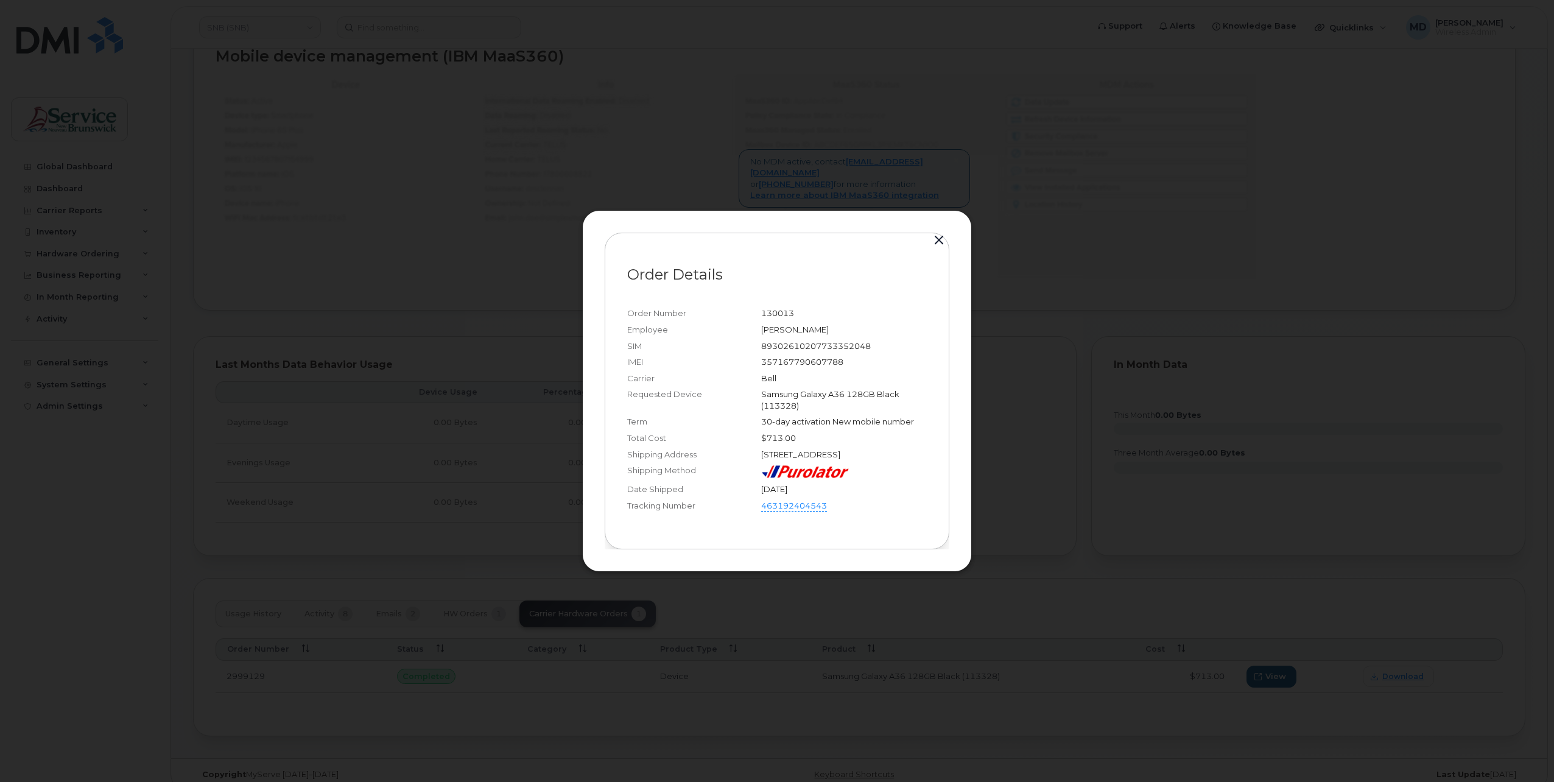
click at [939, 236] on button "button" at bounding box center [939, 240] width 18 height 17
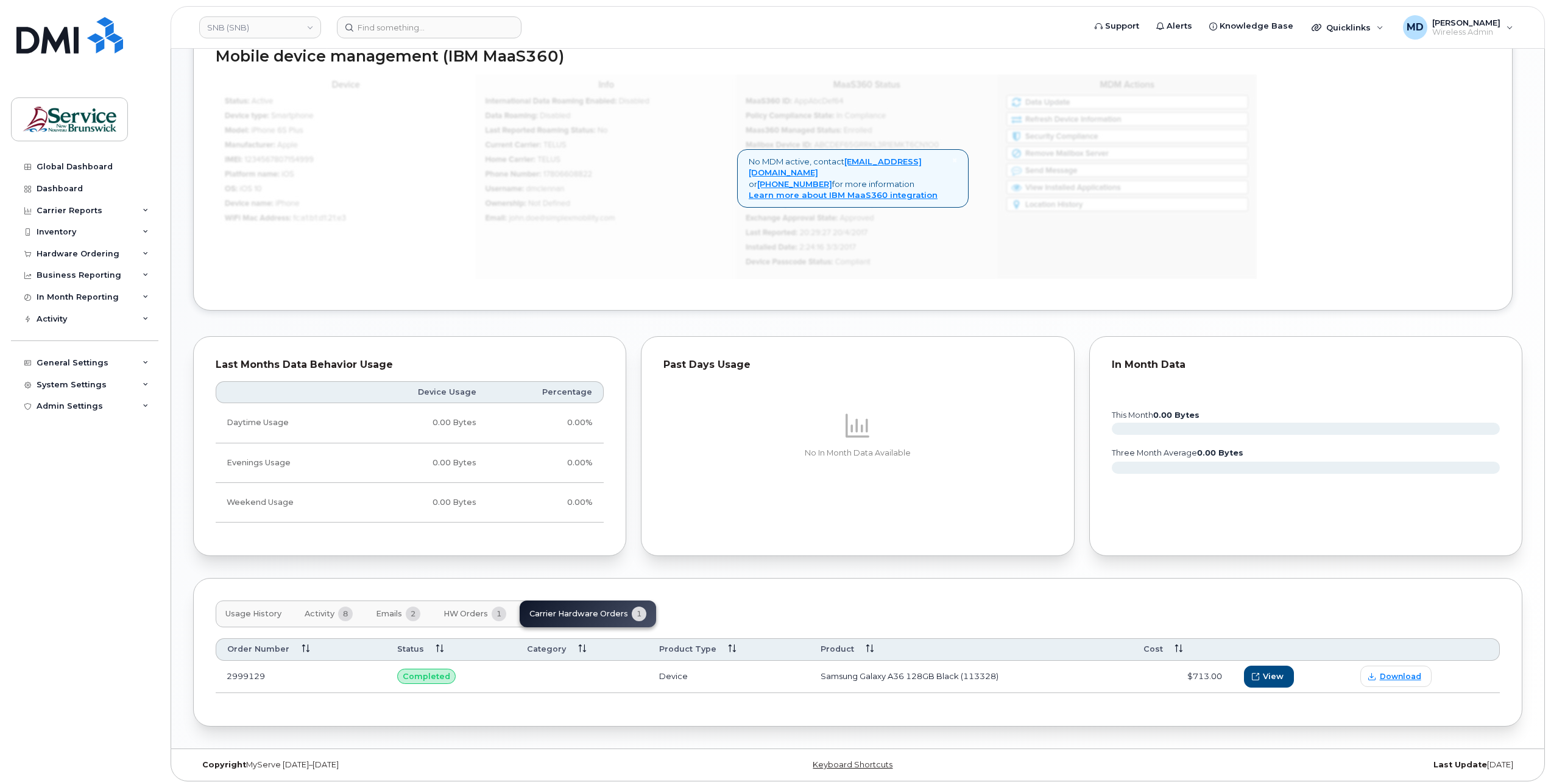
click at [473, 616] on button "HW Orders 1" at bounding box center [475, 614] width 82 height 27
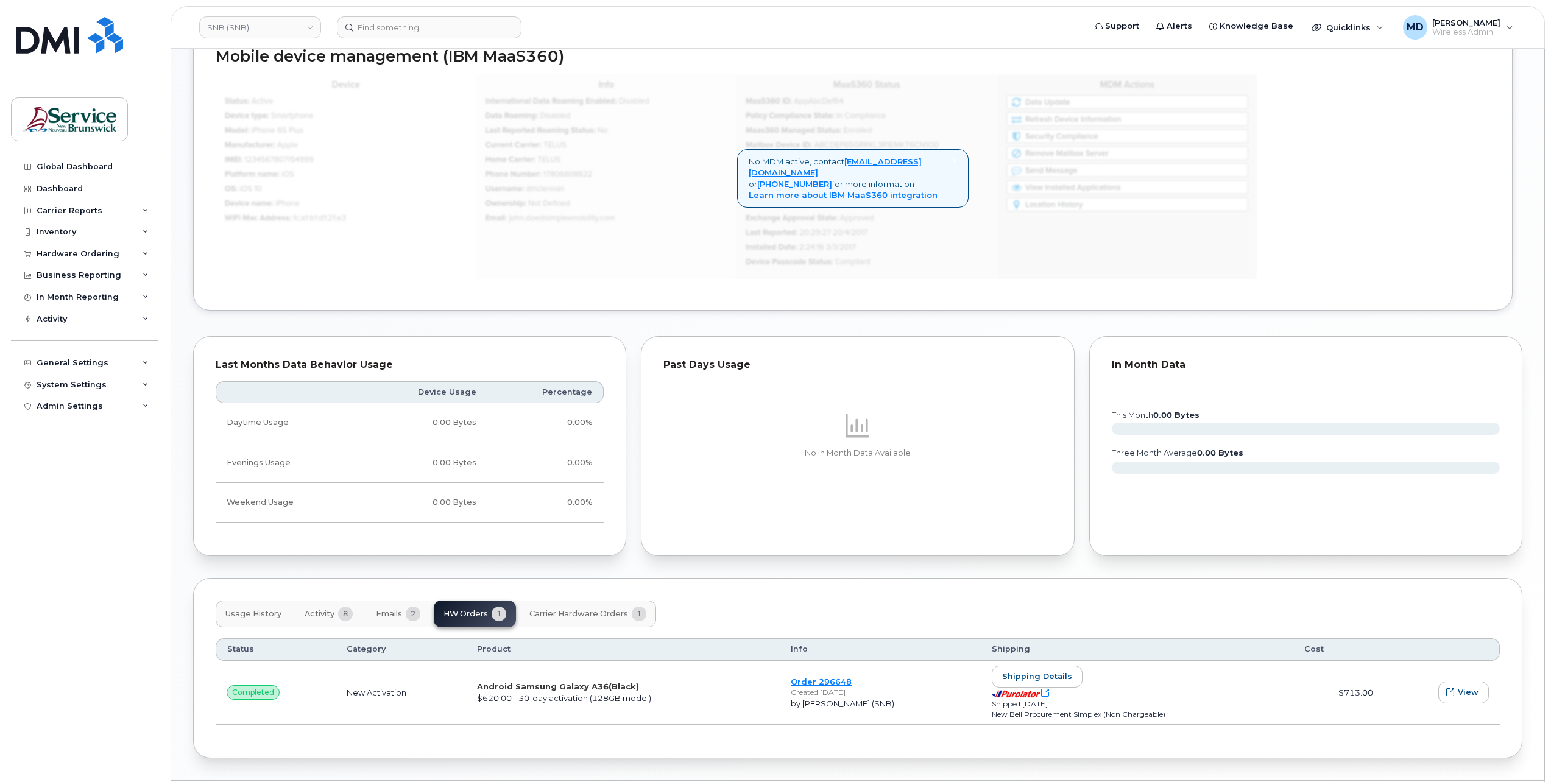
click at [323, 609] on span "Activity" at bounding box center [320, 614] width 30 height 10
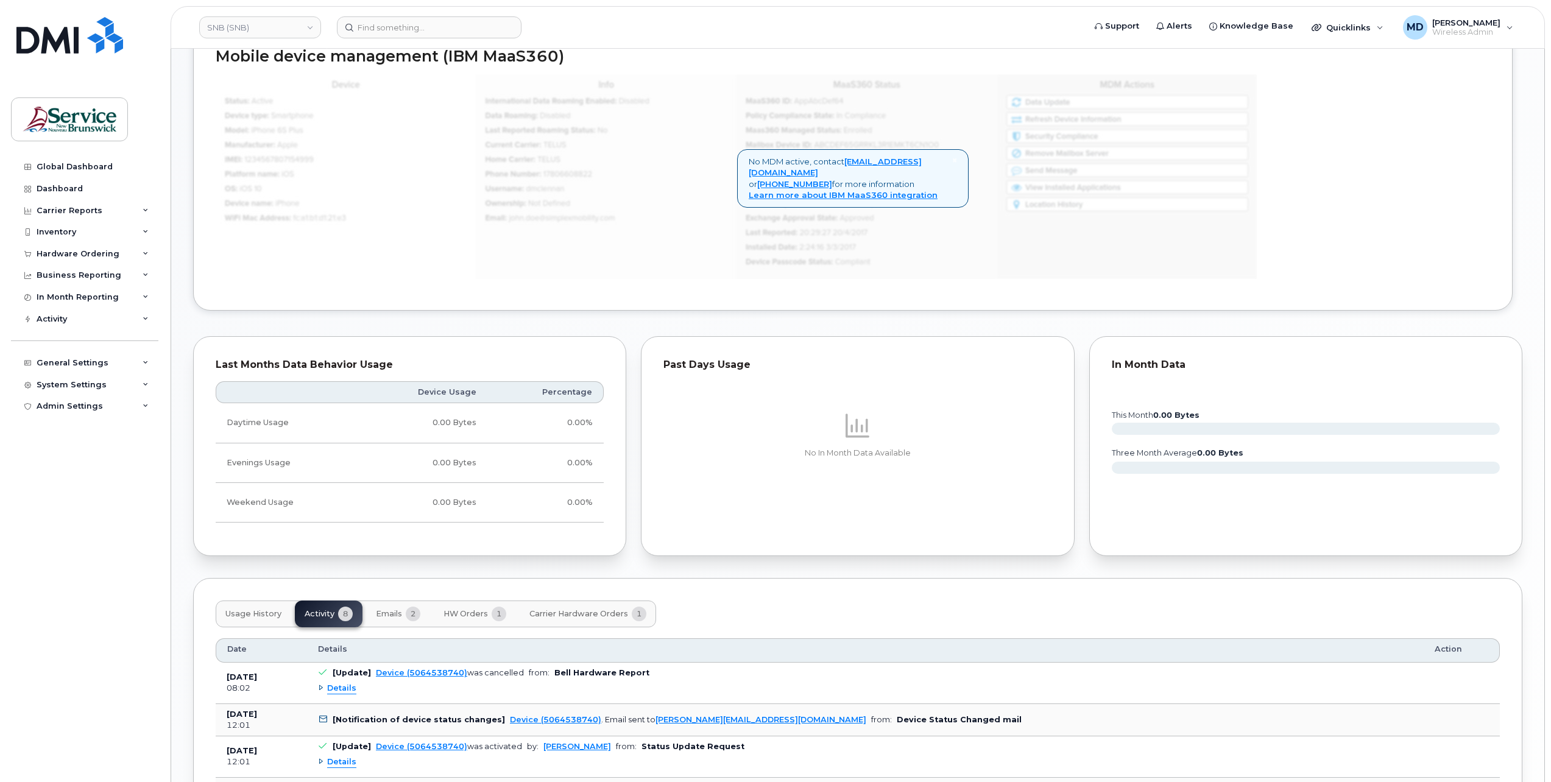
click at [474, 614] on span "HW Orders" at bounding box center [465, 614] width 44 height 10
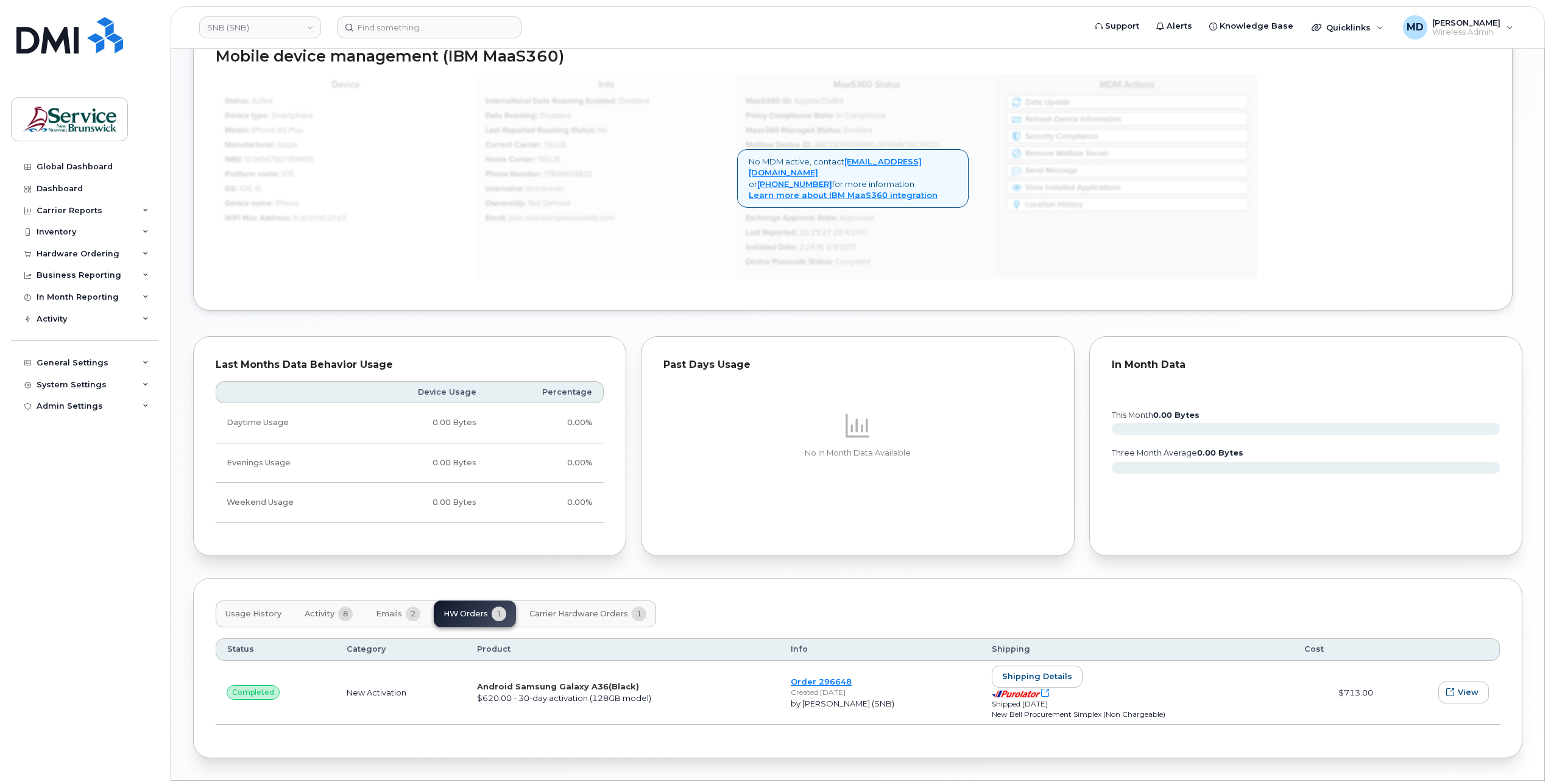
click at [547, 604] on button "Carrier Hardware Orders 1" at bounding box center [588, 614] width 136 height 27
